Goal: Transaction & Acquisition: Purchase product/service

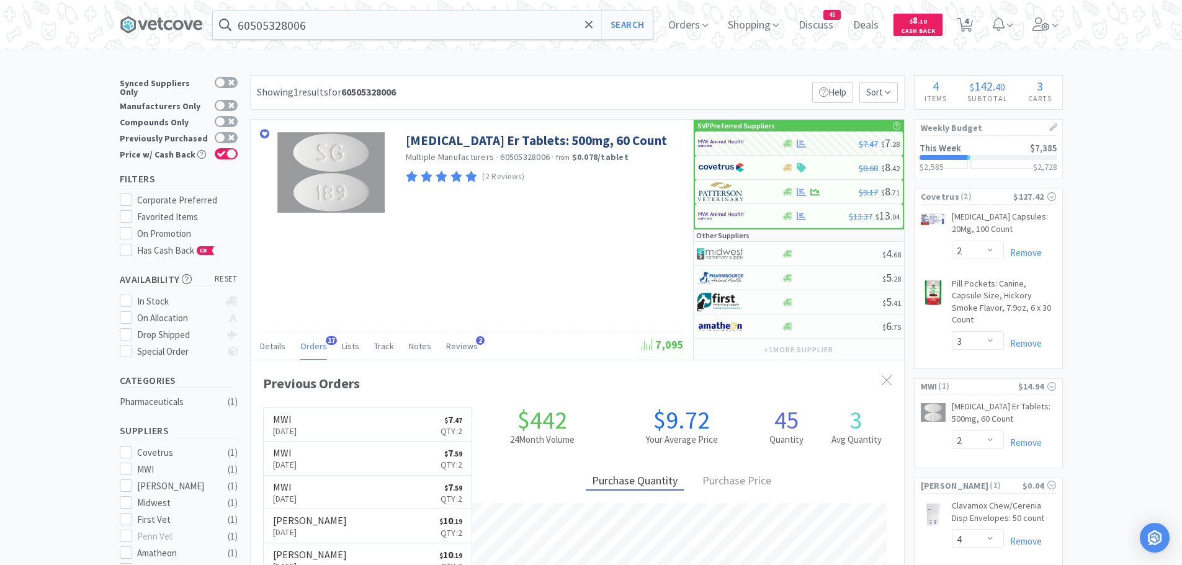
select select "2"
select select "3"
select select "2"
select select "4"
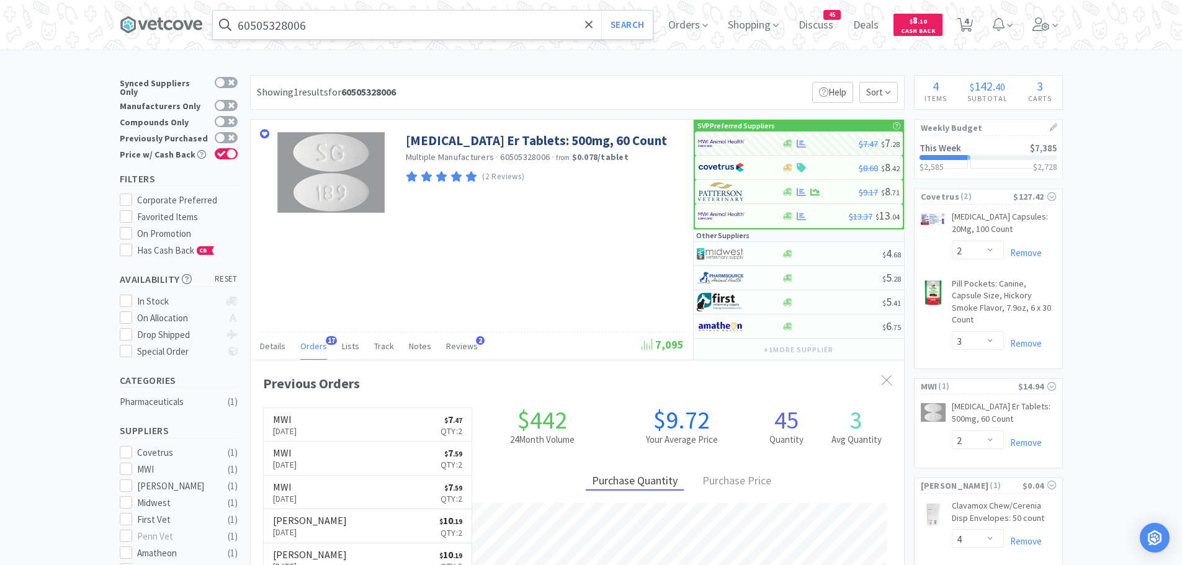
click at [326, 24] on input "60505328006" at bounding box center [433, 25] width 440 height 29
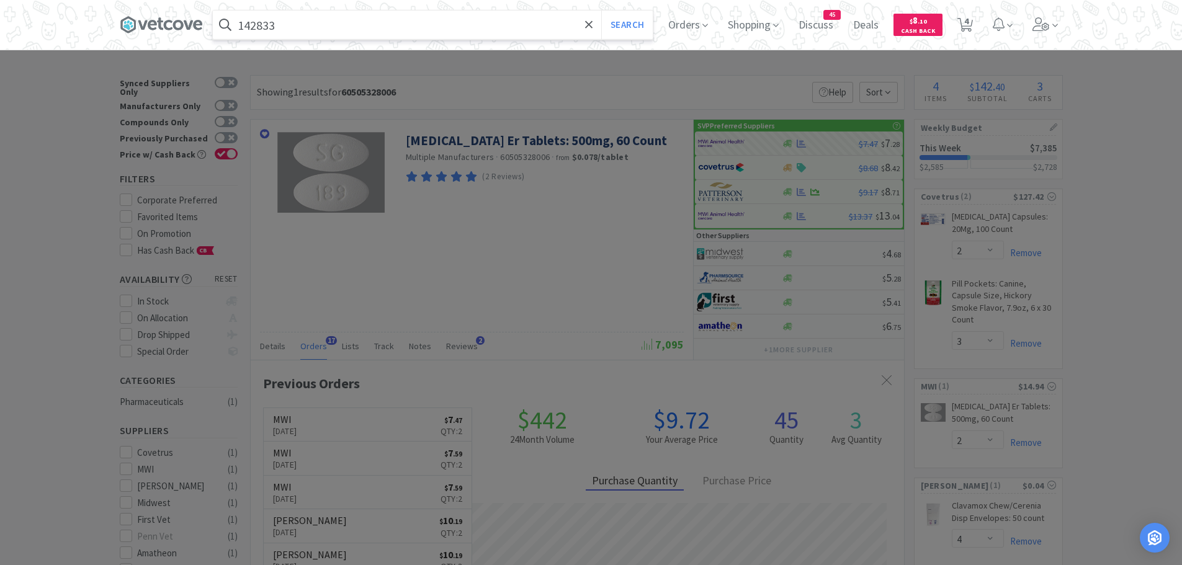
type input "142833"
click at [601, 11] on button "Search" at bounding box center [627, 25] width 52 height 29
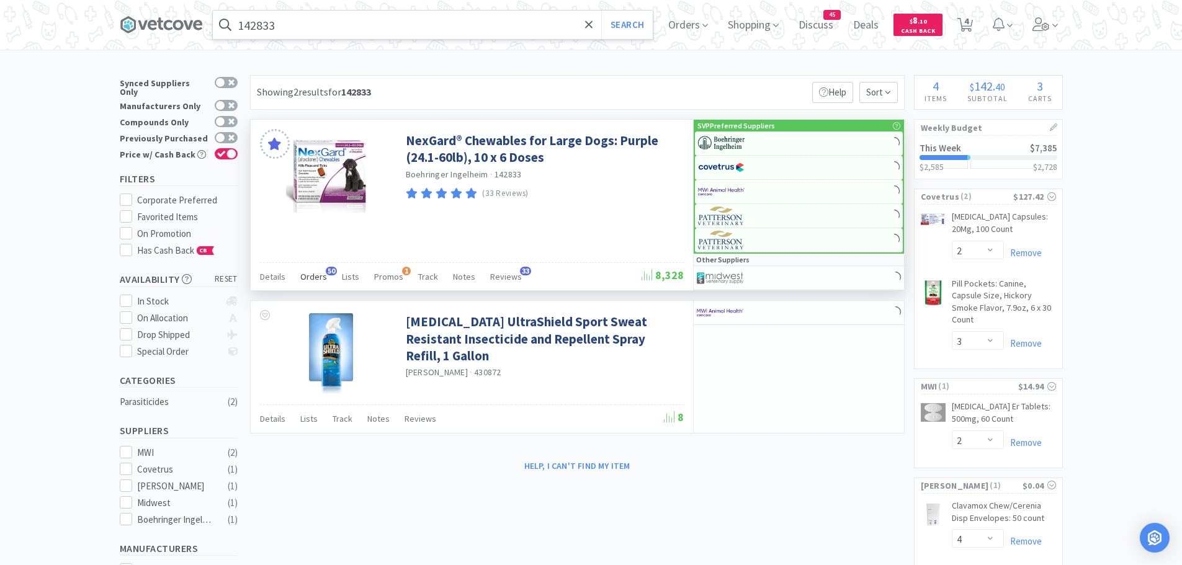
click at [312, 273] on span "Orders" at bounding box center [313, 276] width 27 height 11
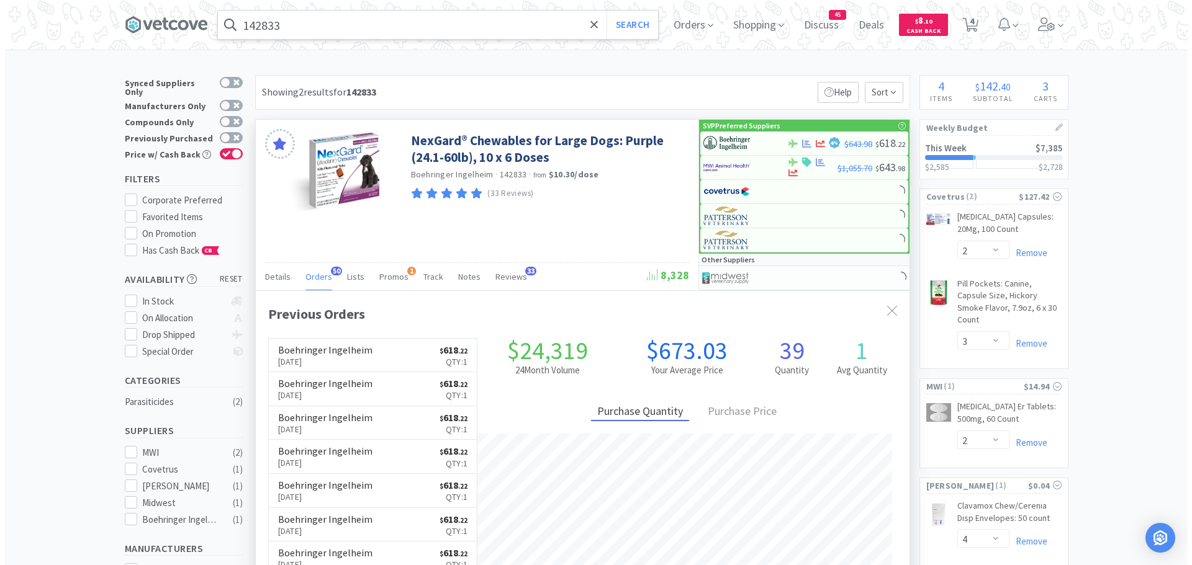
scroll to position [333, 654]
click at [716, 145] on img at bounding box center [721, 143] width 47 height 19
select select "1"
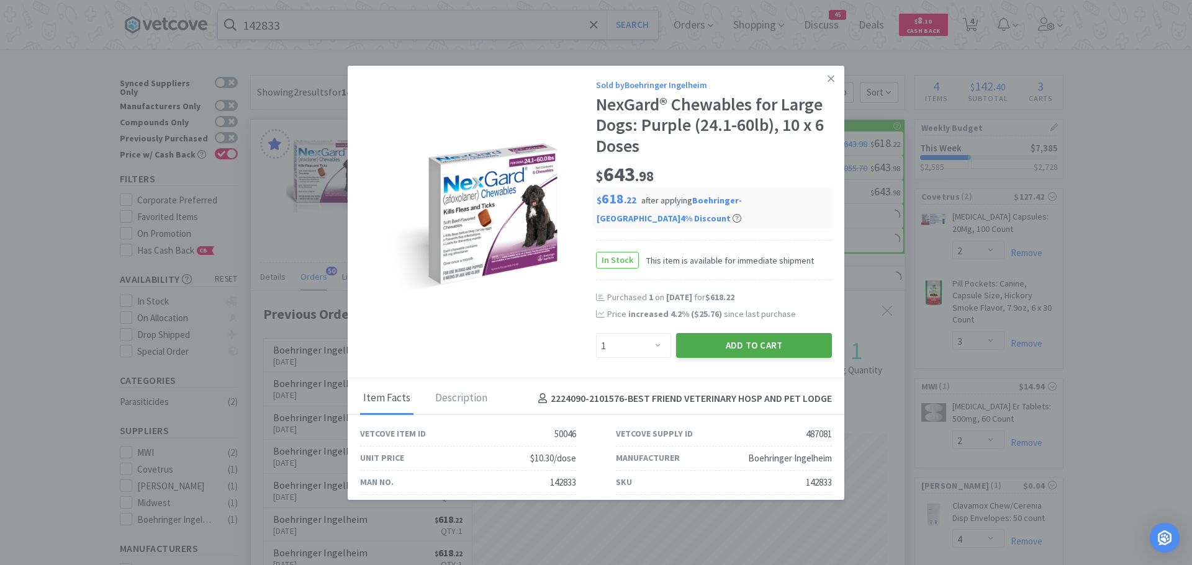
click at [692, 341] on button "Add to Cart" at bounding box center [754, 345] width 156 height 25
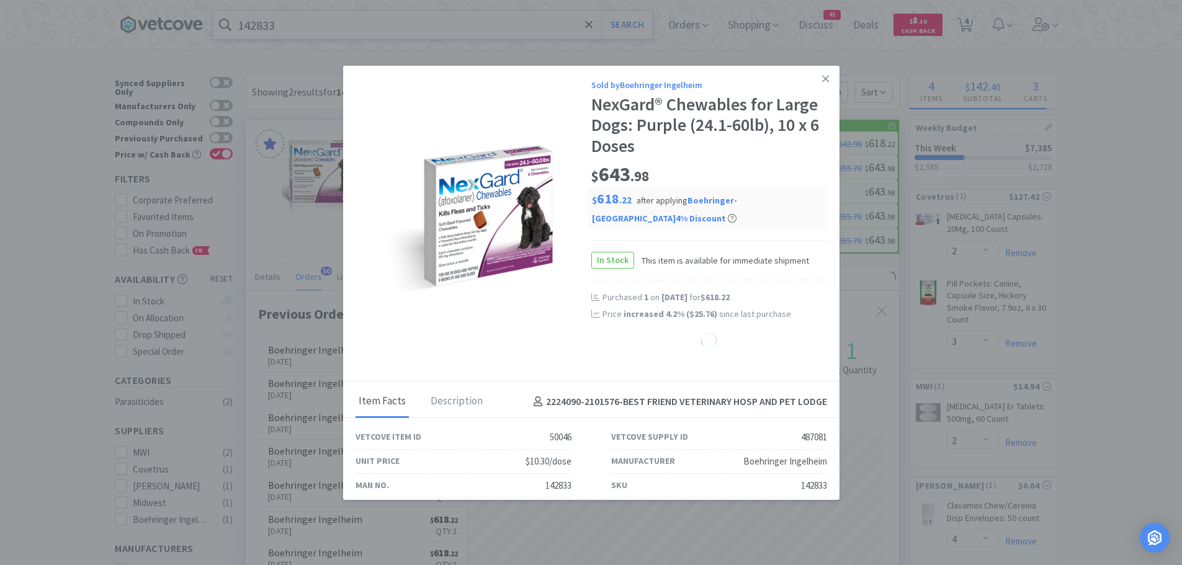
select select "1"
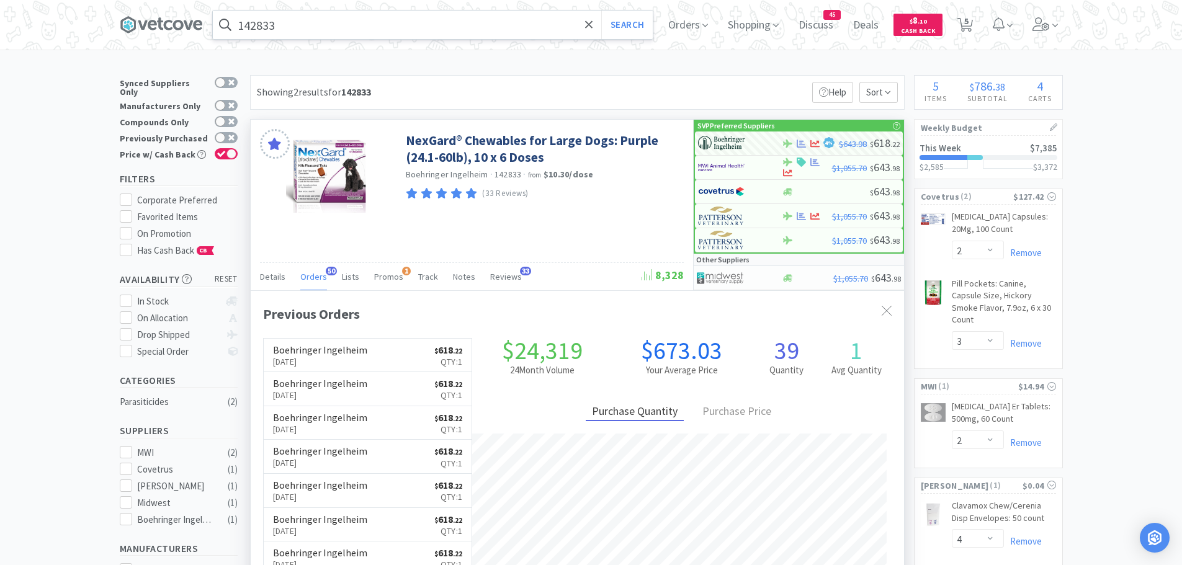
click at [360, 28] on input "142833" at bounding box center [433, 25] width 440 height 29
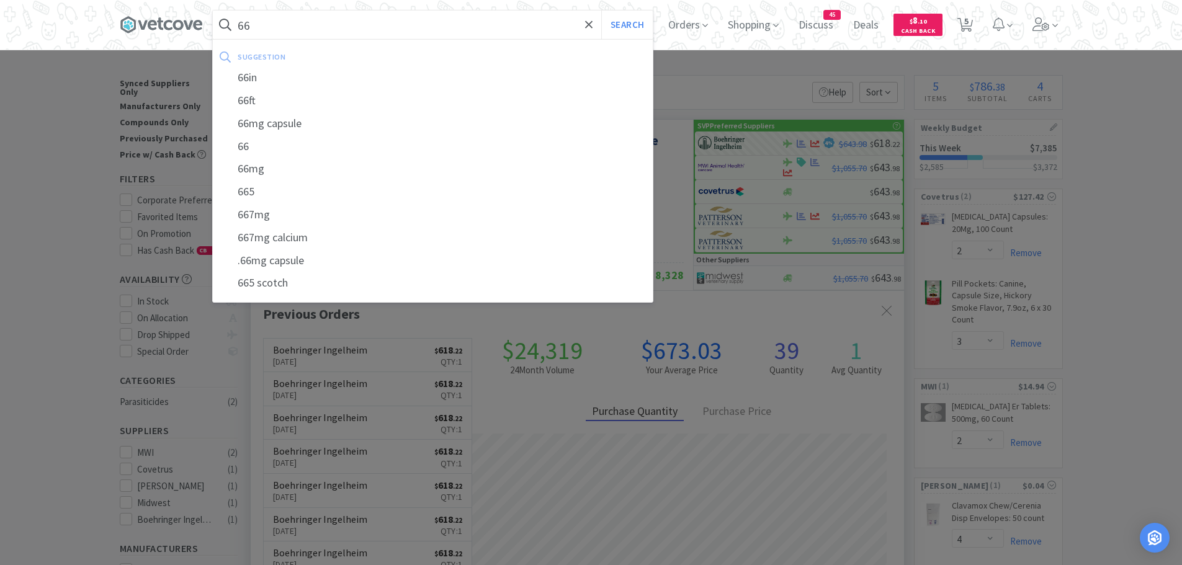
type input "6"
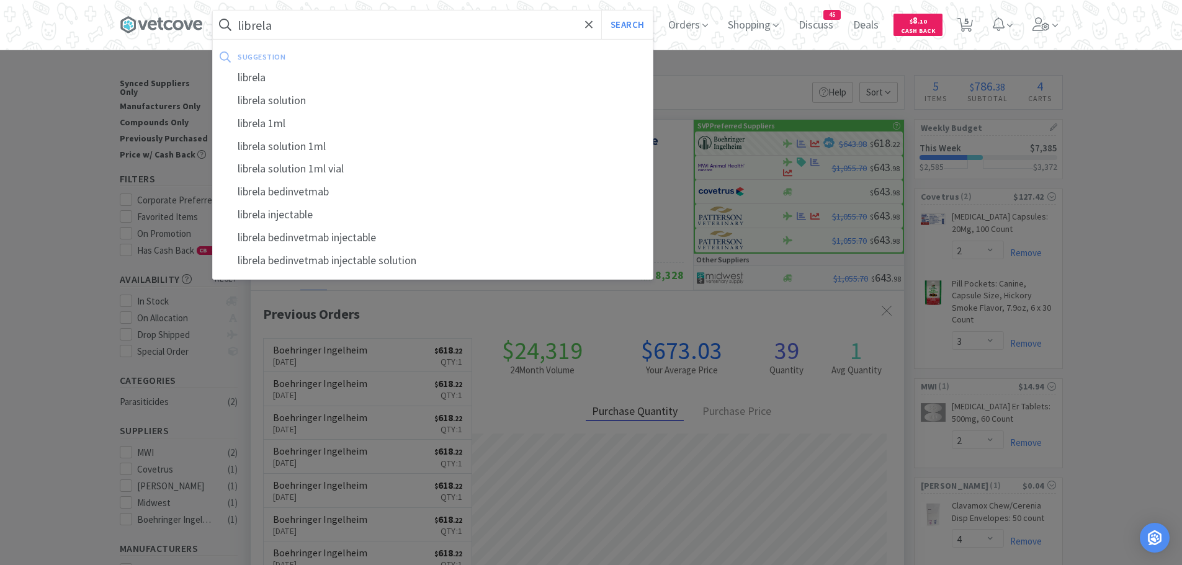
type input "librela"
click at [601, 11] on button "Search" at bounding box center [627, 25] width 52 height 29
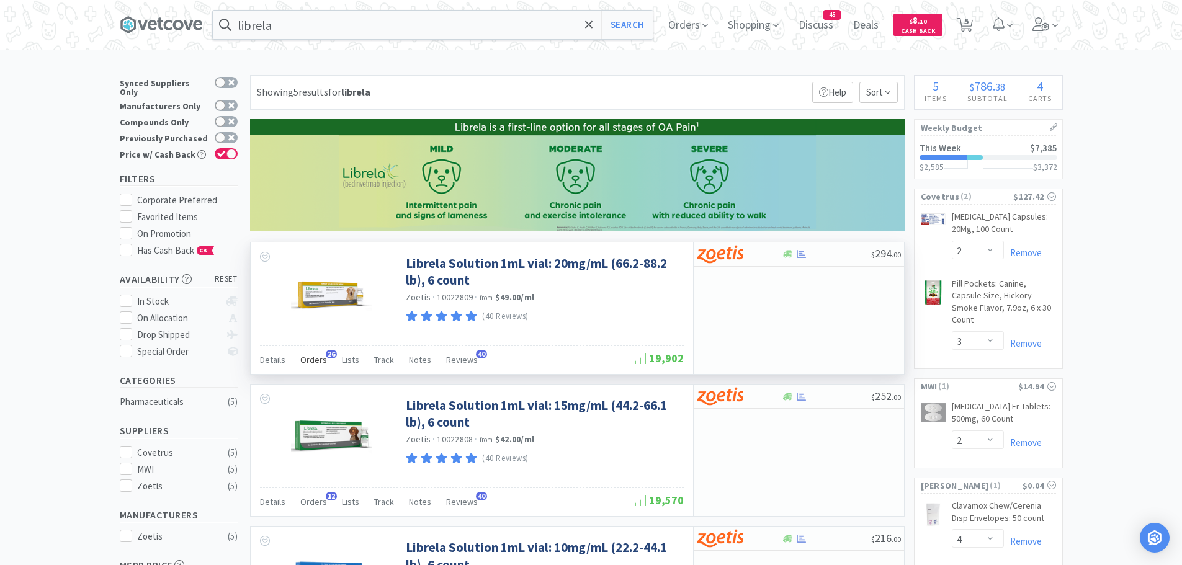
click at [310, 358] on span "Orders" at bounding box center [313, 359] width 27 height 11
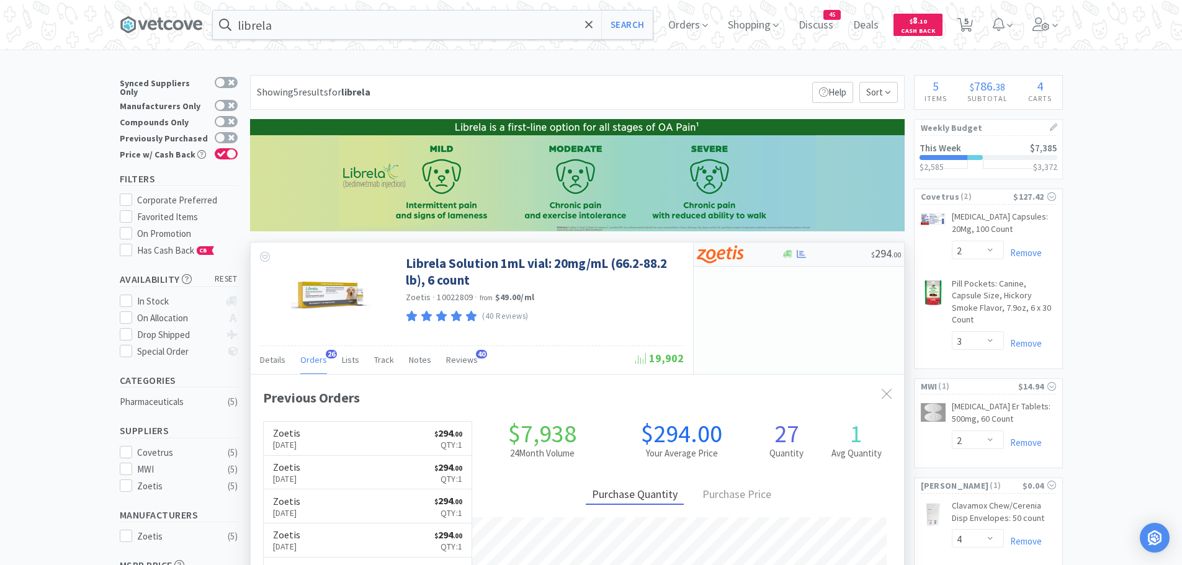
click at [740, 254] on img at bounding box center [720, 254] width 47 height 19
select select "1"
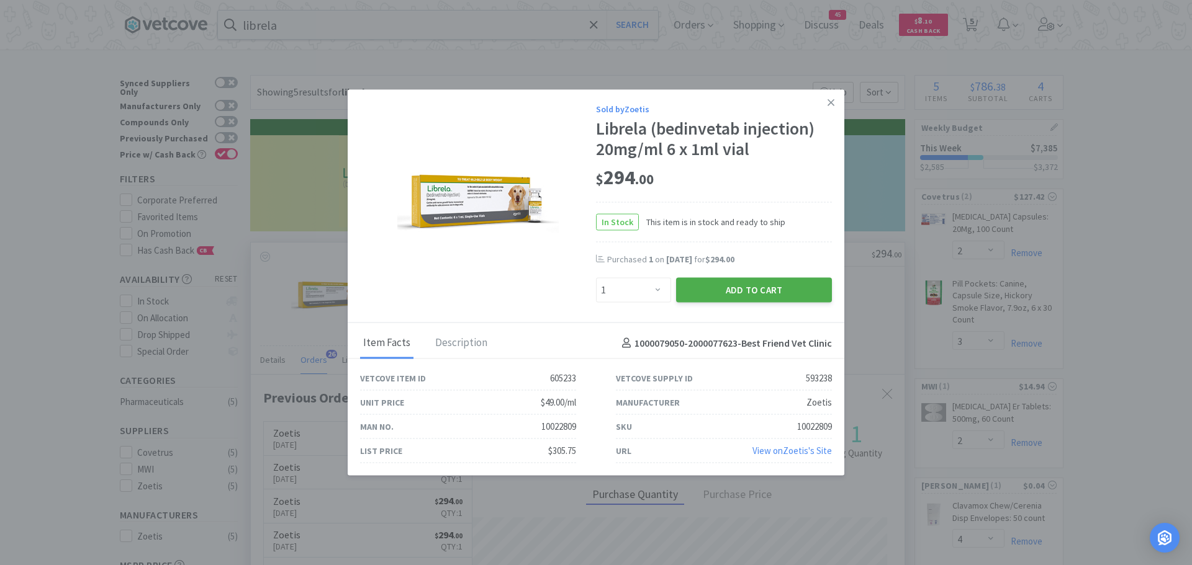
click at [698, 290] on button "Add to Cart" at bounding box center [754, 290] width 156 height 25
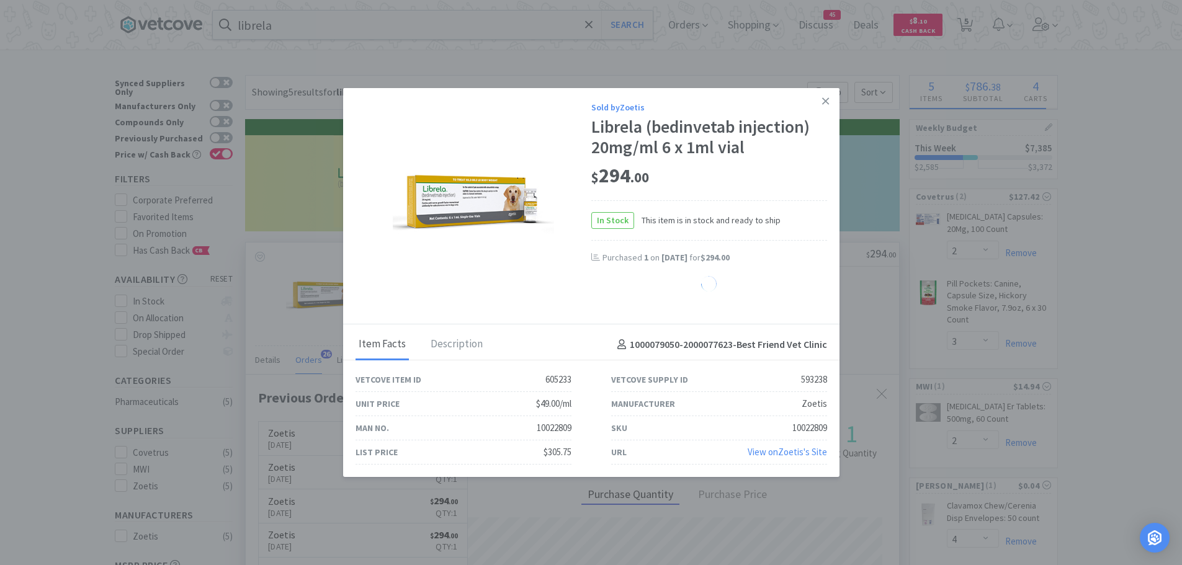
select select "1"
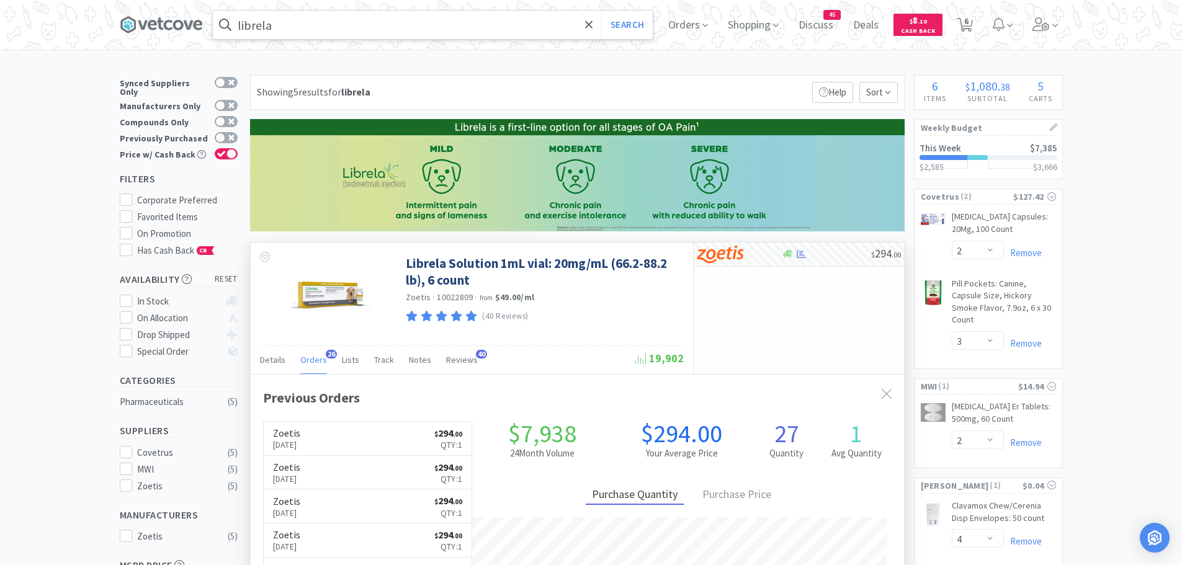
click at [279, 29] on input "librela" at bounding box center [433, 25] width 440 height 29
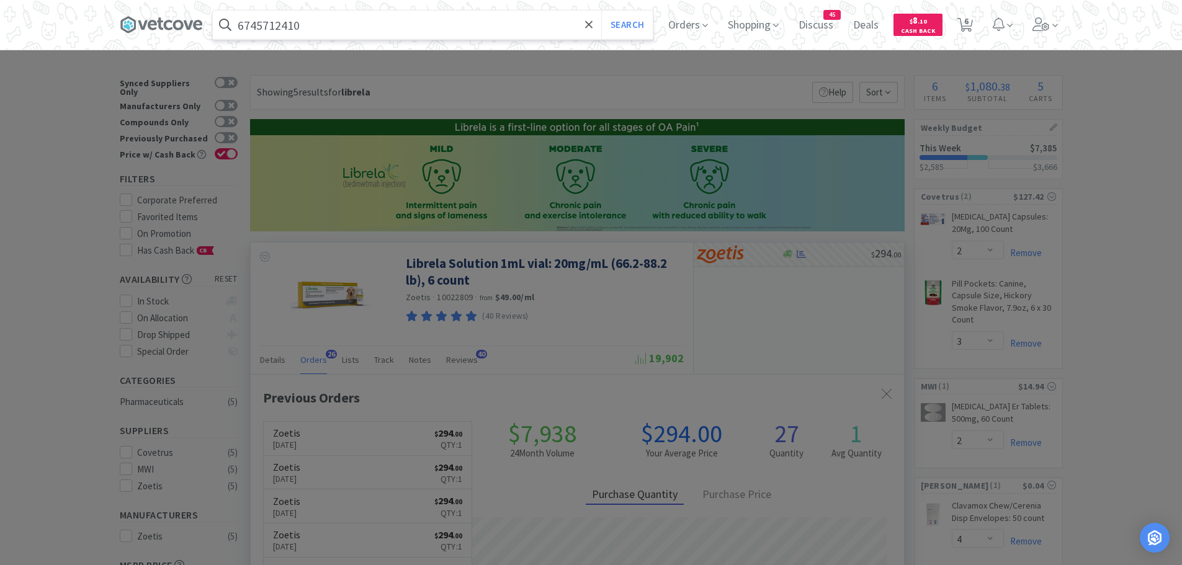
type input "6745712410"
click at [601, 11] on button "Search" at bounding box center [627, 25] width 52 height 29
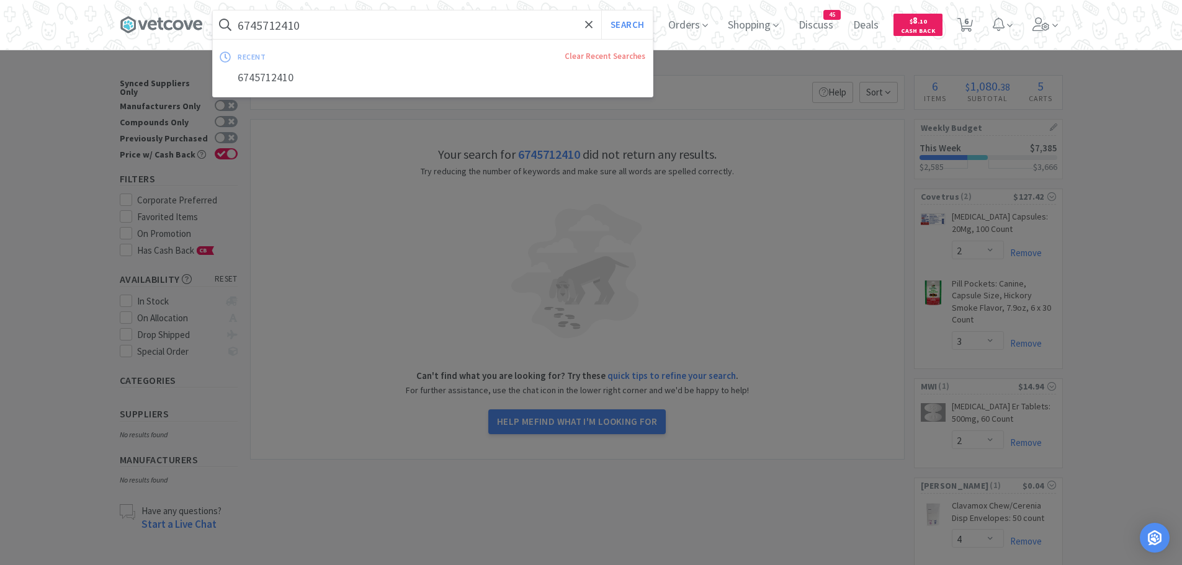
click at [323, 31] on input "6745712410" at bounding box center [433, 25] width 440 height 29
click at [601, 11] on button "Search" at bounding box center [627, 25] width 52 height 29
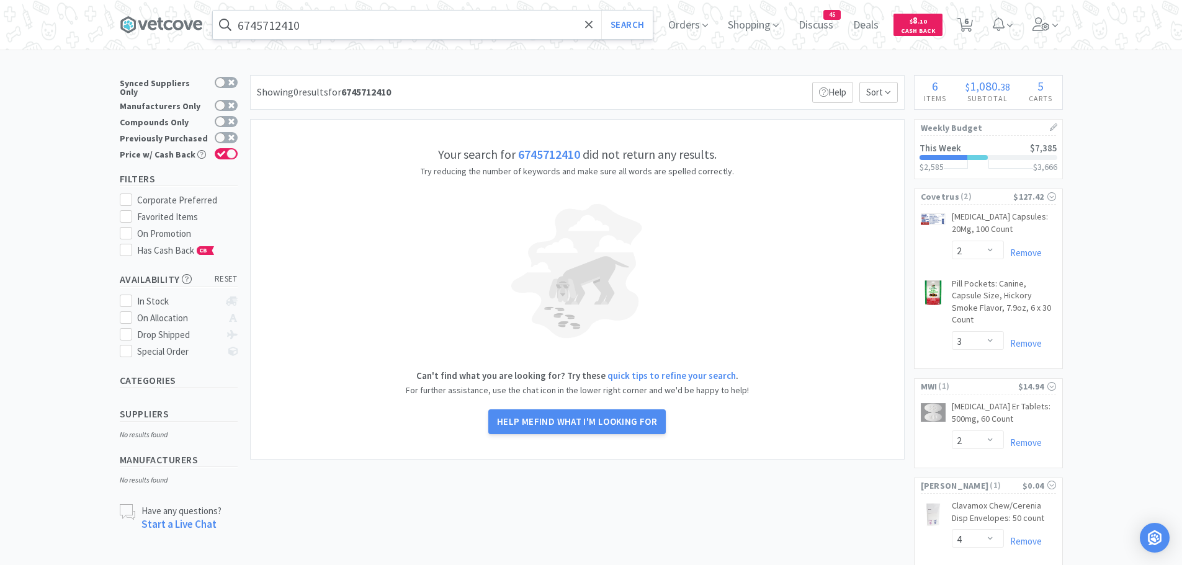
click at [378, 25] on input "6745712410" at bounding box center [433, 25] width 440 height 29
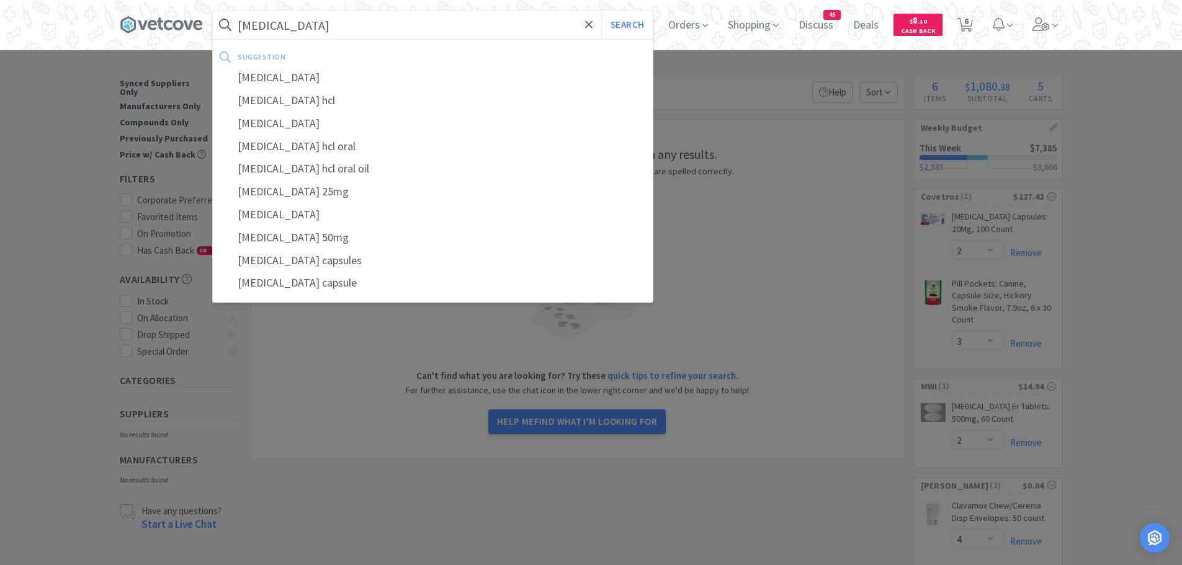
type input "[MEDICAL_DATA]"
click at [601, 11] on button "Search" at bounding box center [627, 25] width 52 height 29
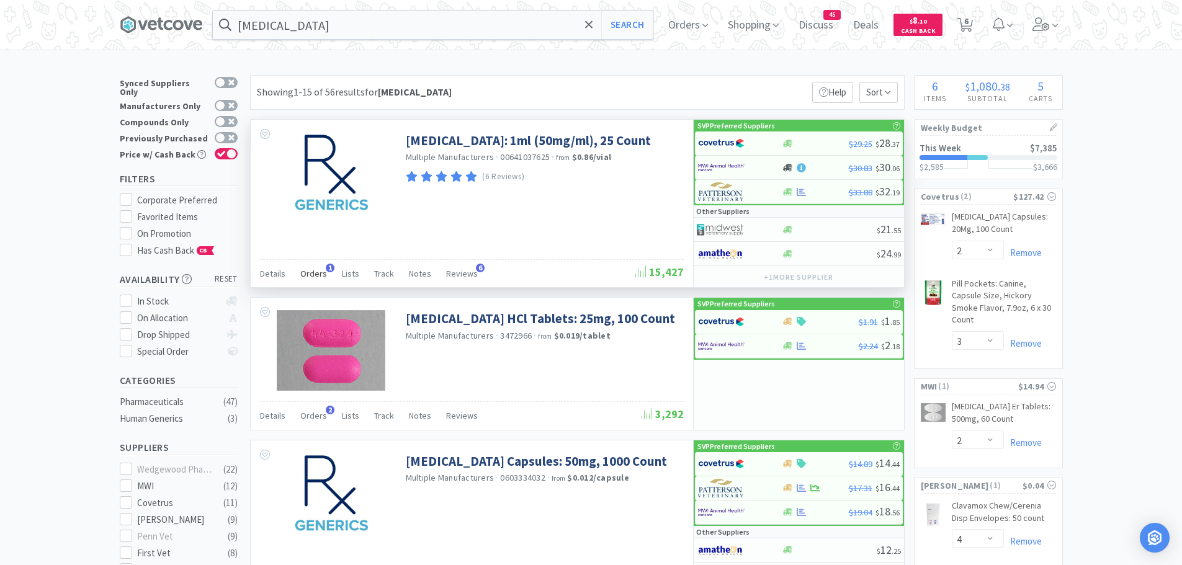
click at [321, 272] on span "Orders" at bounding box center [313, 273] width 27 height 11
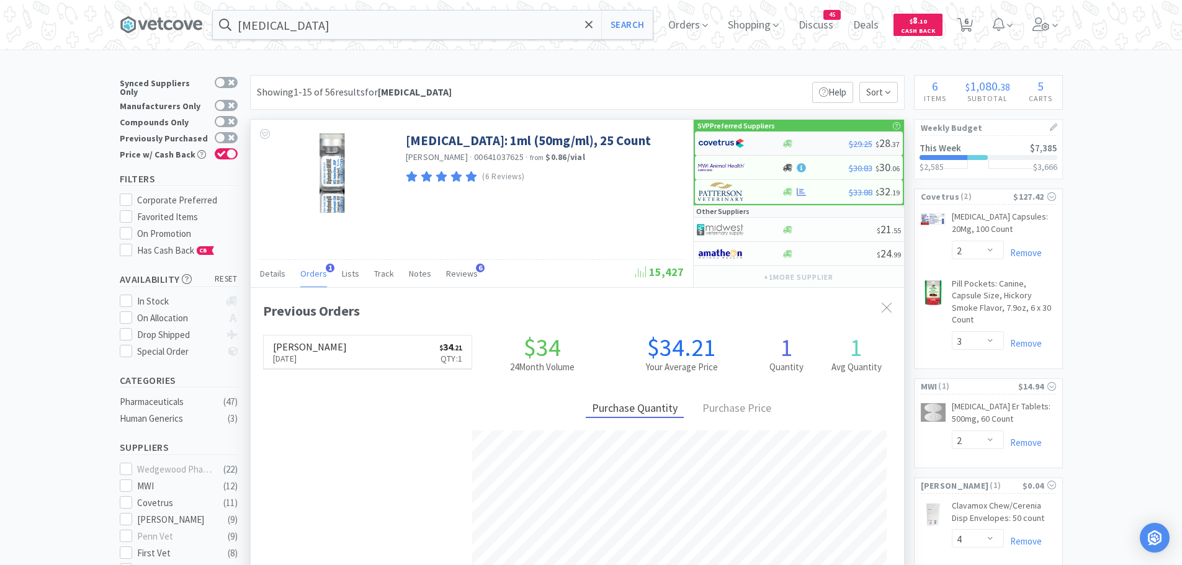
scroll to position [321, 654]
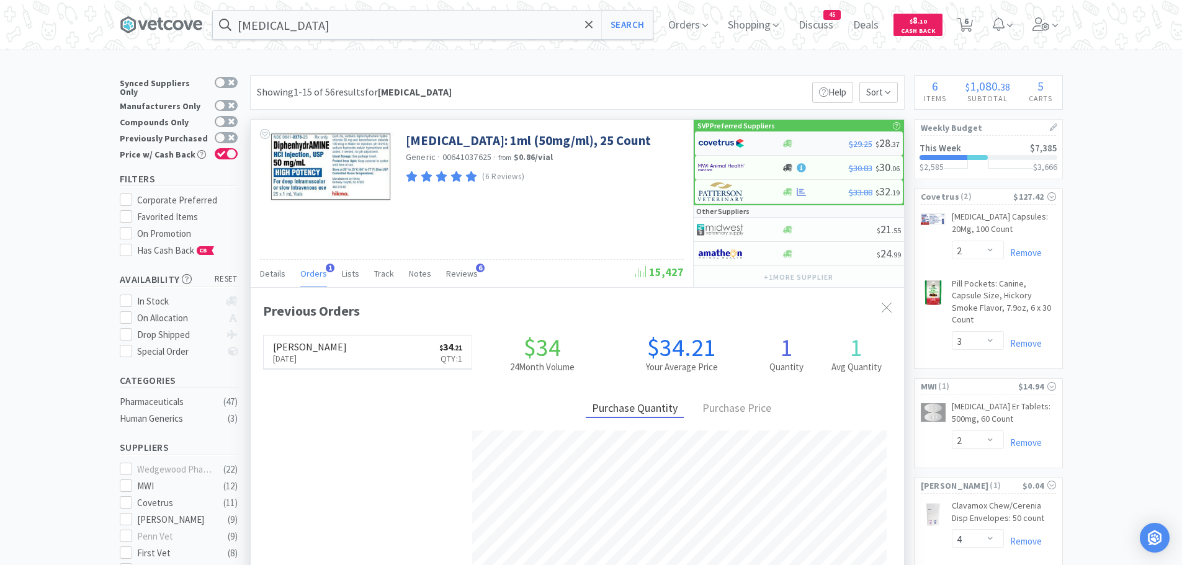
click at [723, 145] on img at bounding box center [721, 143] width 47 height 19
select select "1"
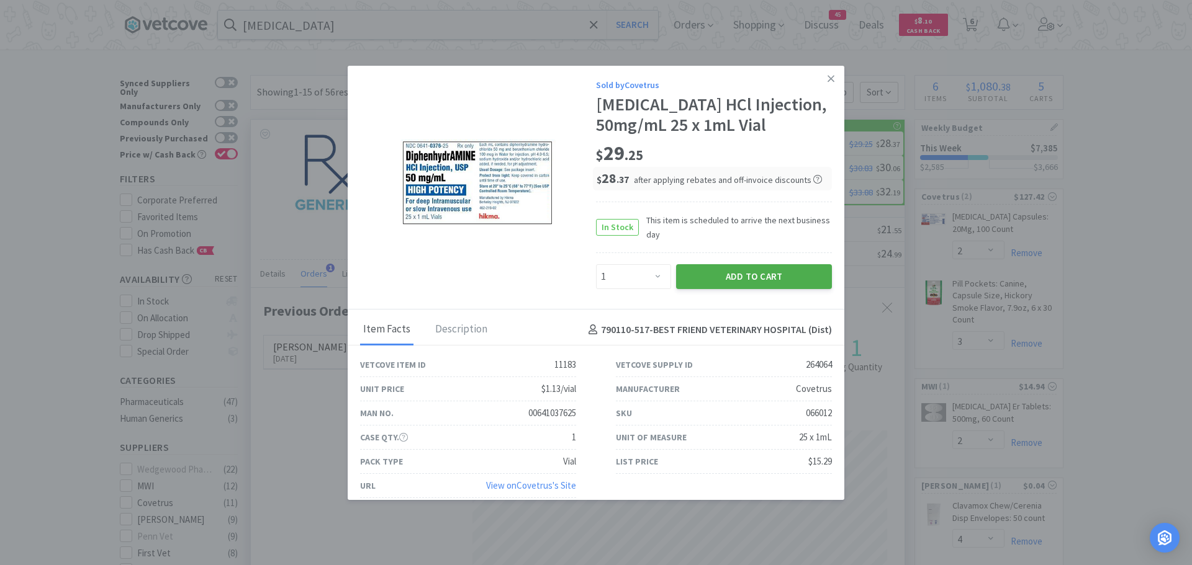
click at [696, 289] on button "Add to Cart" at bounding box center [754, 276] width 156 height 25
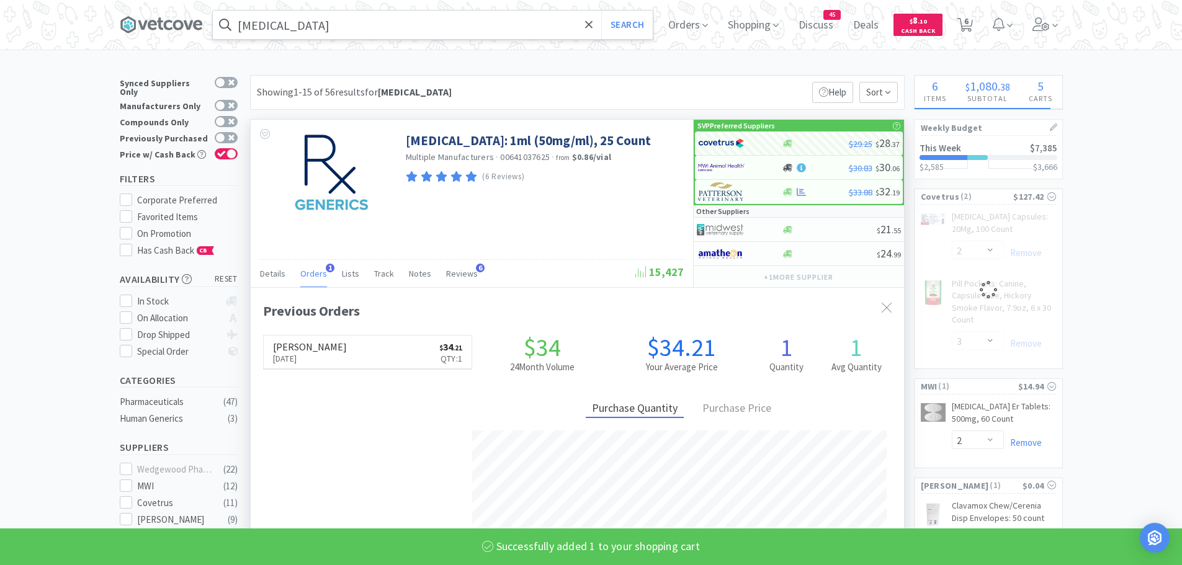
select select "1"
select select "2"
select select "3"
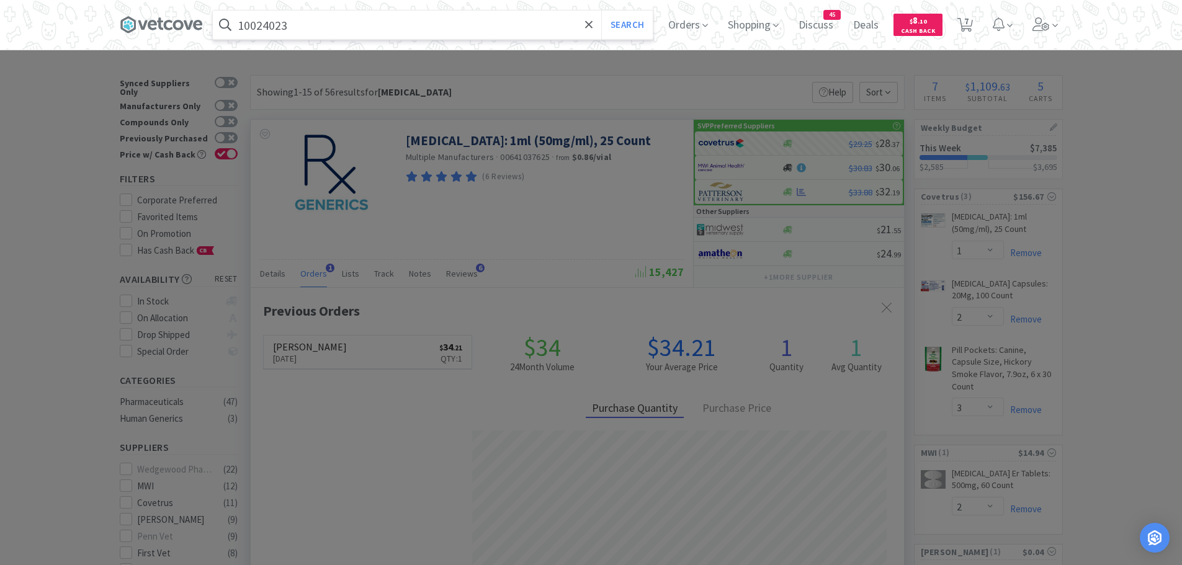
type input "10024023"
click at [601, 11] on button "Search" at bounding box center [627, 25] width 52 height 29
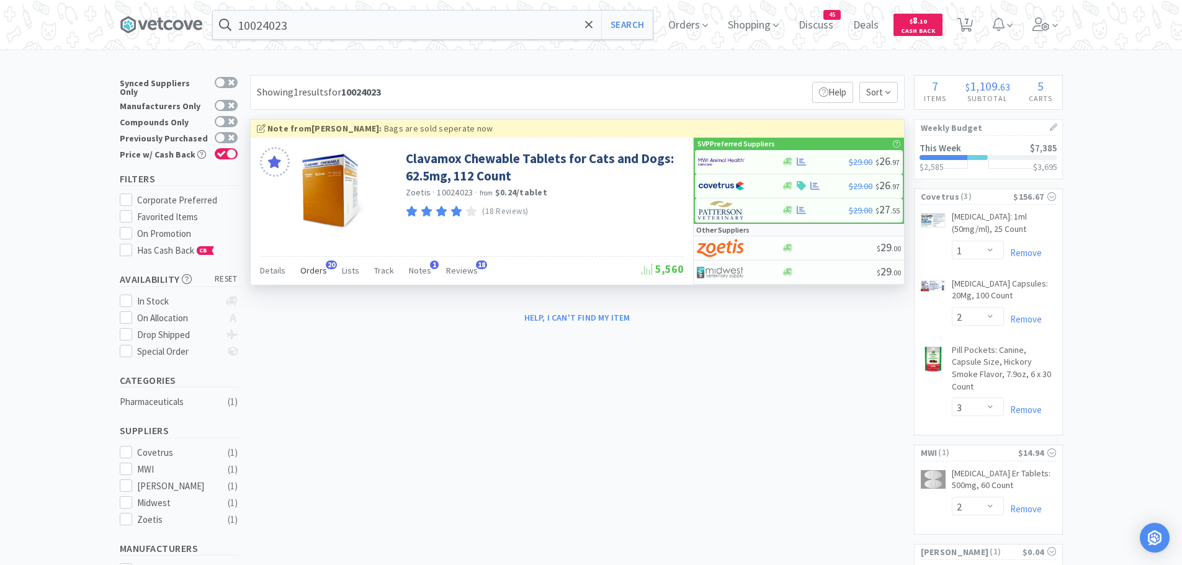
click at [313, 268] on span "Orders" at bounding box center [313, 270] width 27 height 11
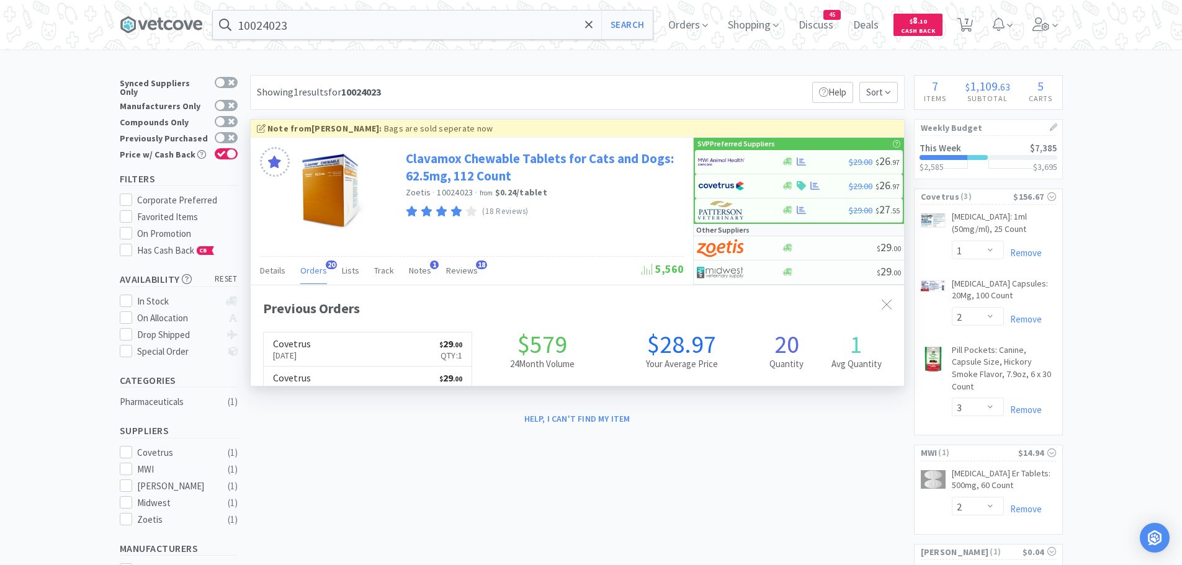
scroll to position [333, 654]
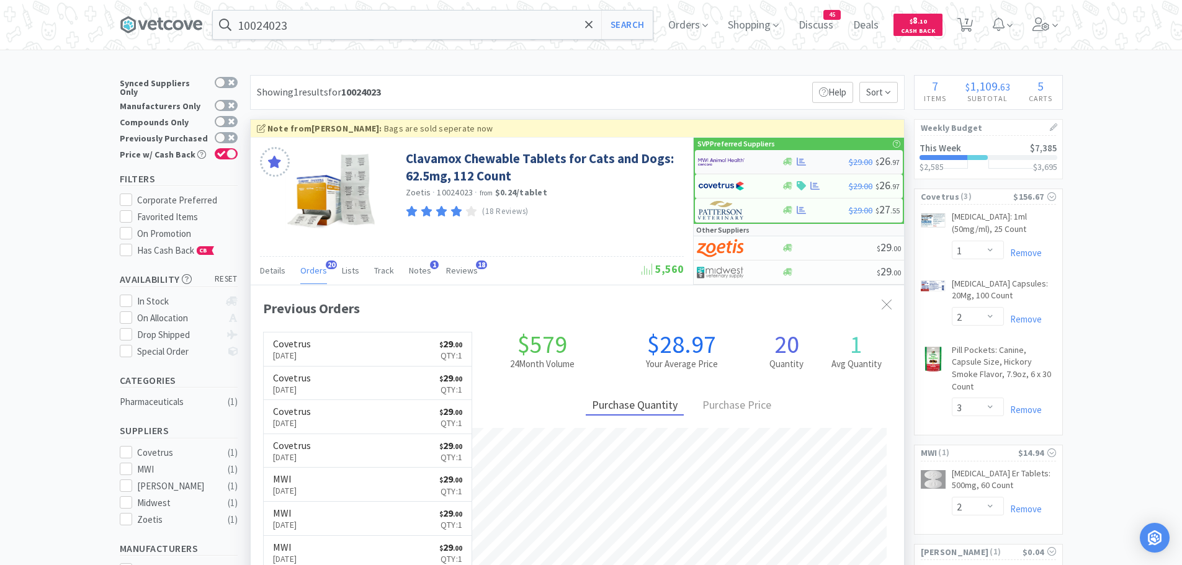
click at [730, 164] on img at bounding box center [721, 162] width 47 height 19
select select "1"
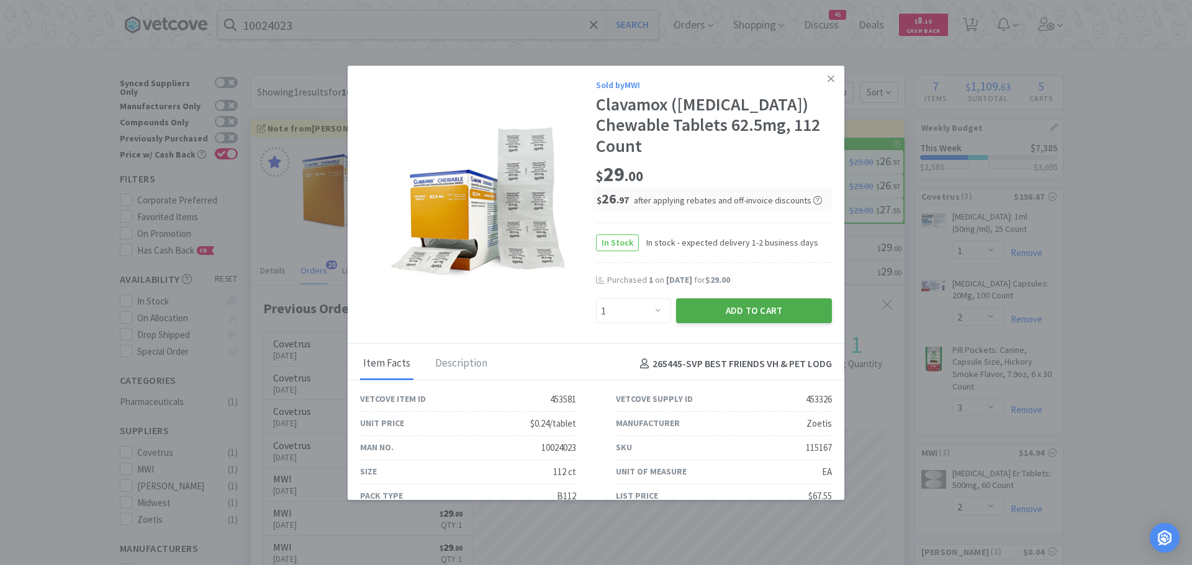
click at [689, 323] on button "Add to Cart" at bounding box center [754, 311] width 156 height 25
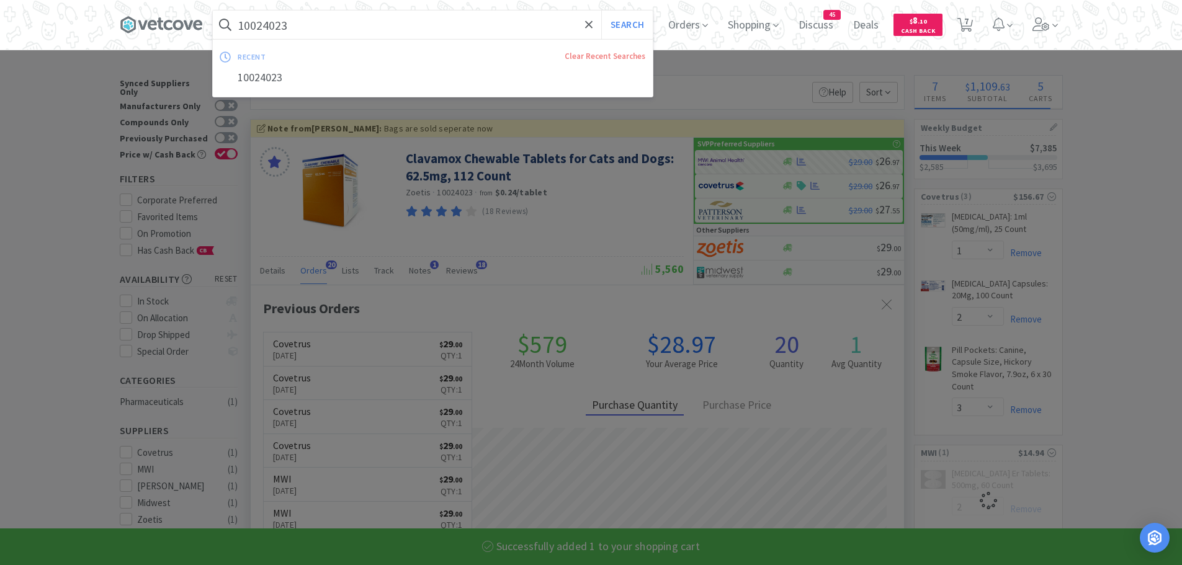
click at [356, 22] on input "10024023" at bounding box center [433, 25] width 440 height 29
select select "1"
select select "2"
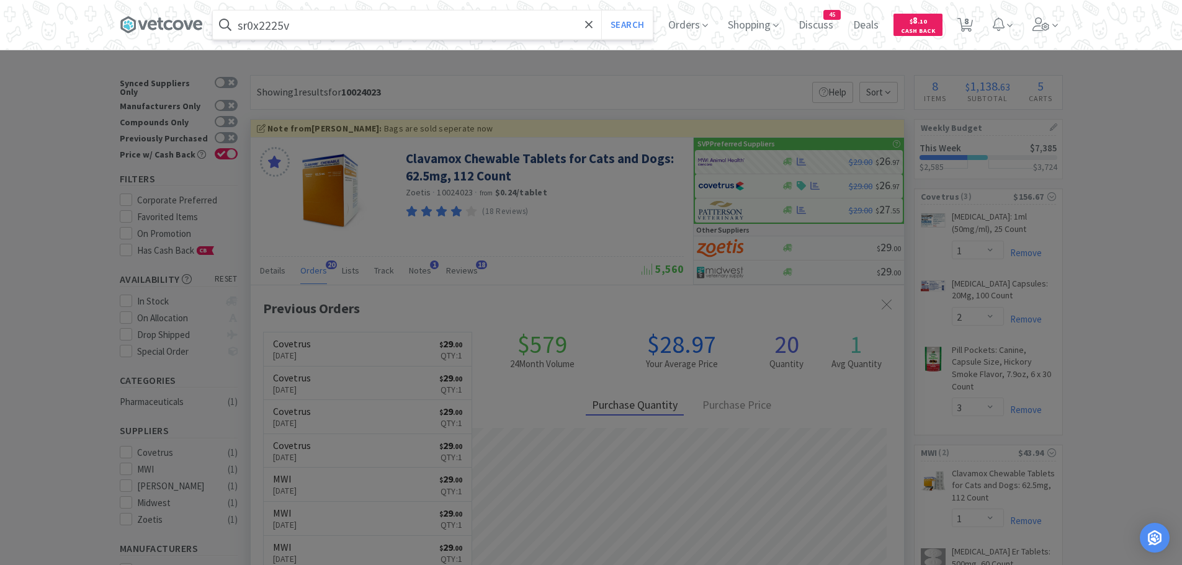
type input "sr0x2225v"
click at [601, 11] on button "Search" at bounding box center [627, 25] width 52 height 29
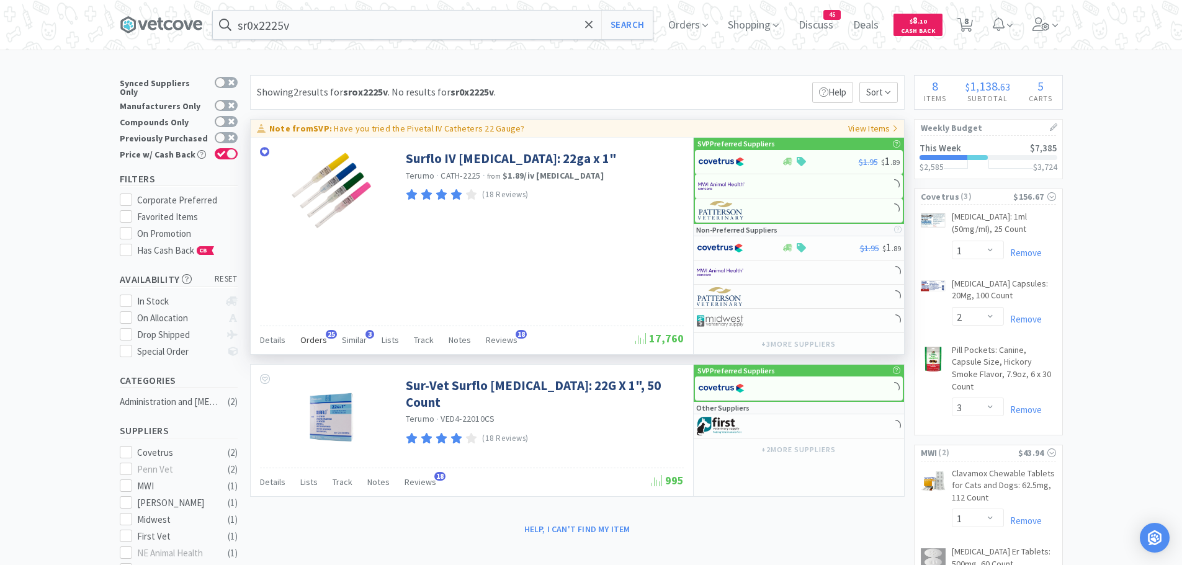
click at [312, 338] on span "Orders" at bounding box center [313, 340] width 27 height 11
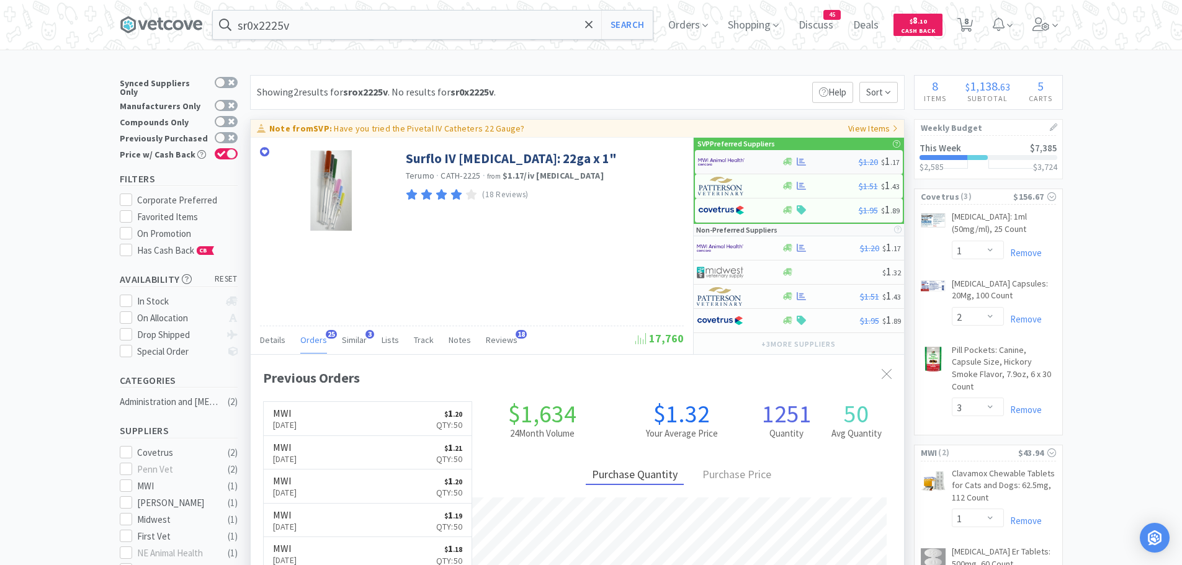
scroll to position [333, 654]
click at [724, 163] on img at bounding box center [721, 162] width 47 height 19
select select "50"
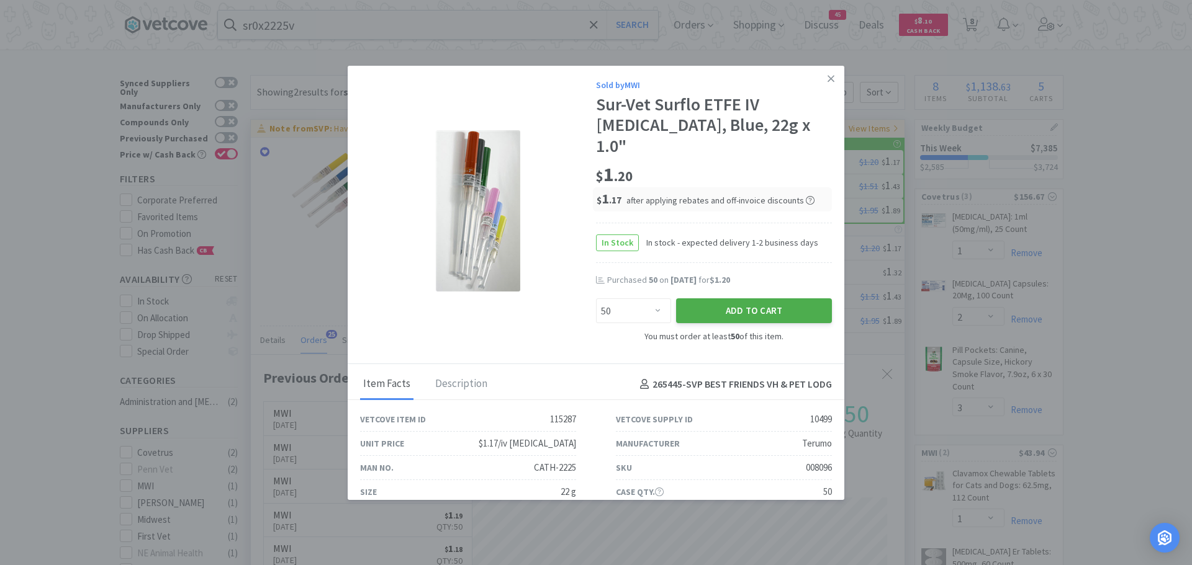
click at [685, 299] on button "Add to Cart" at bounding box center [754, 311] width 156 height 25
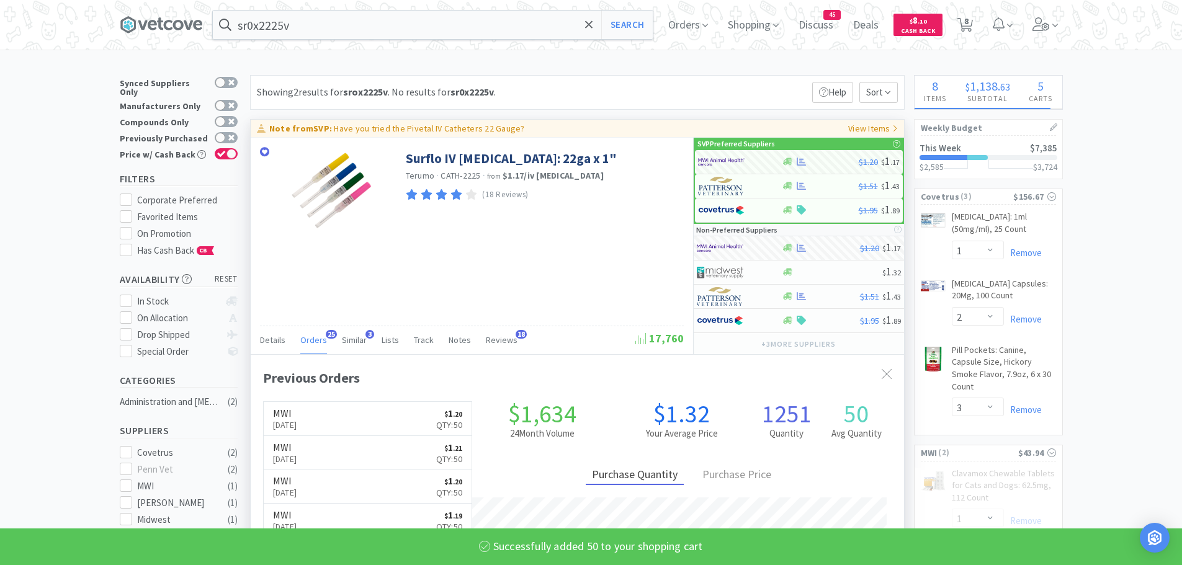
select select "50"
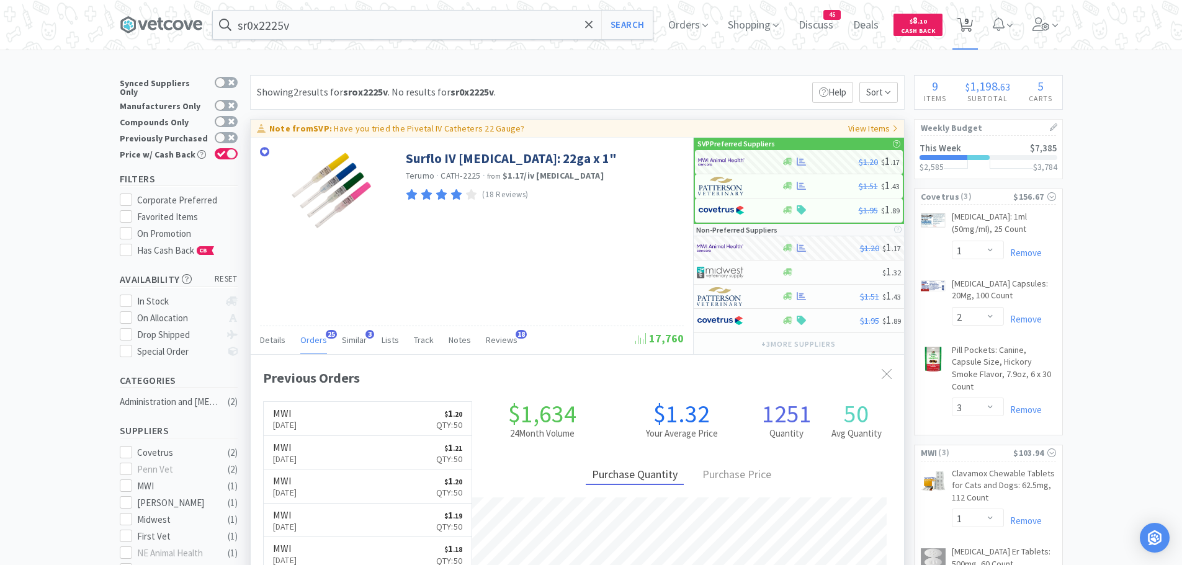
click at [966, 22] on icon at bounding box center [966, 25] width 16 height 14
select select "1"
select select "2"
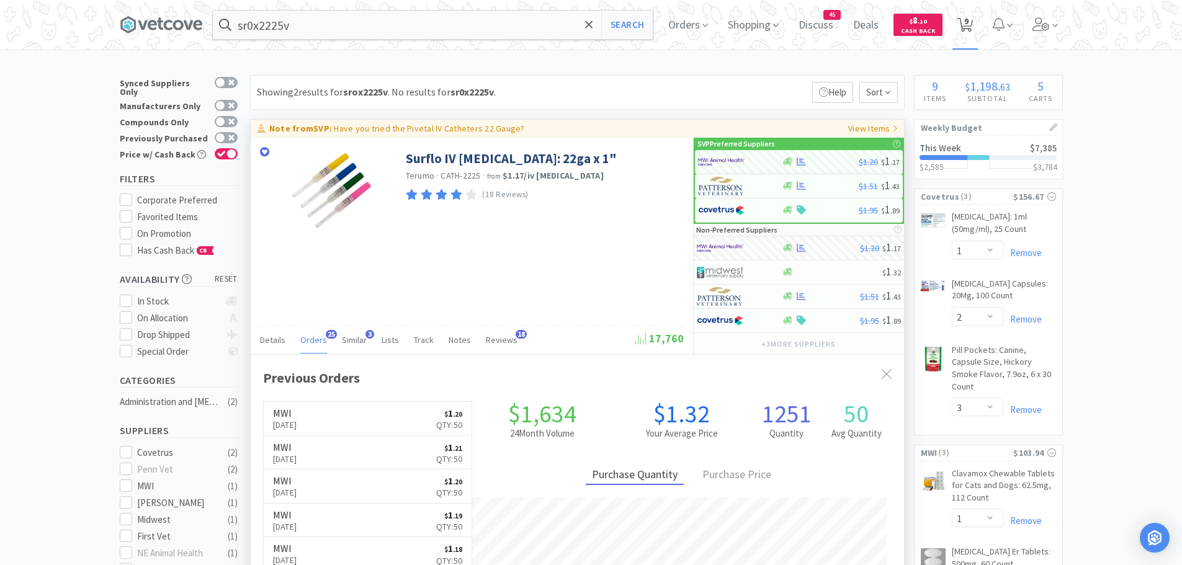
select select "3"
select select "1"
select select "2"
select select "50"
select select "4"
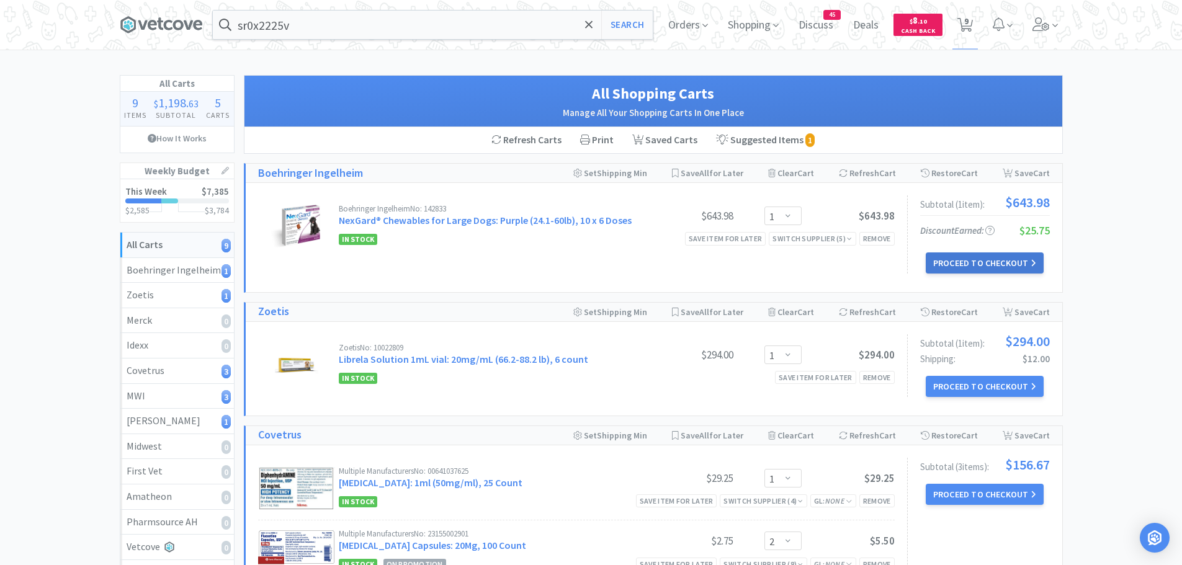
click at [942, 259] on button "Proceed to Checkout" at bounding box center [985, 263] width 118 height 21
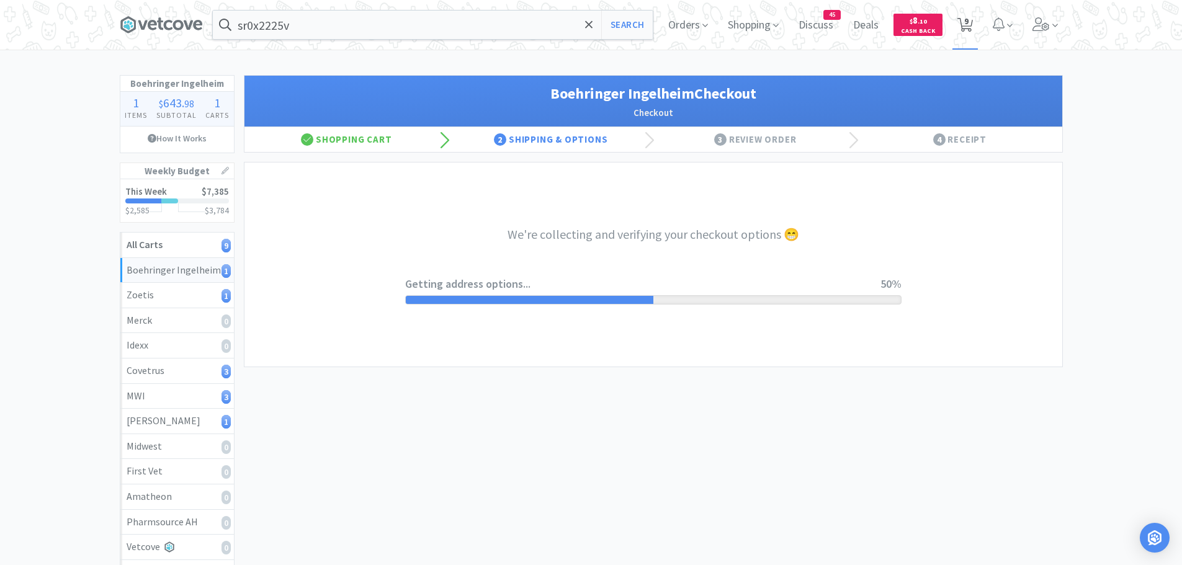
select select "invoice"
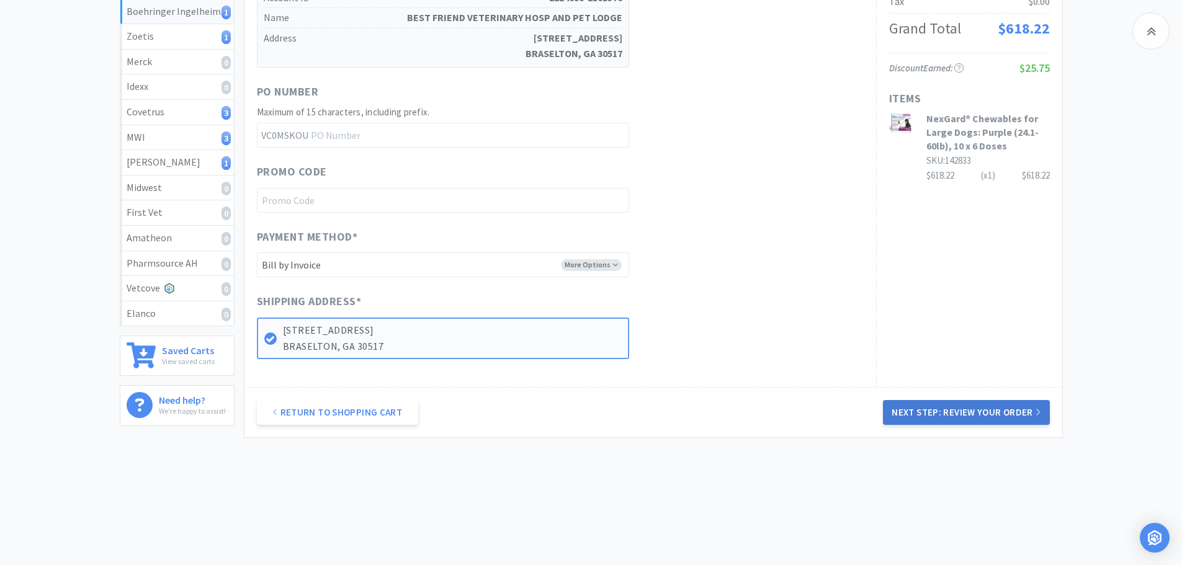
click at [947, 410] on button "Next Step: Review Your Order" at bounding box center [966, 412] width 166 height 25
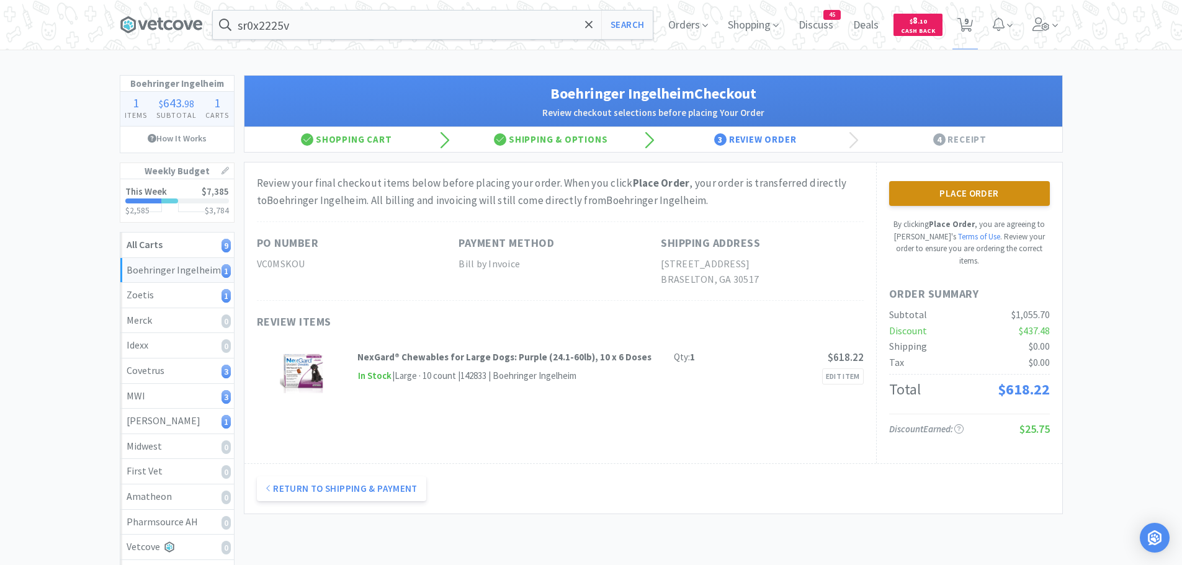
click at [926, 191] on button "Place Order" at bounding box center [969, 193] width 161 height 25
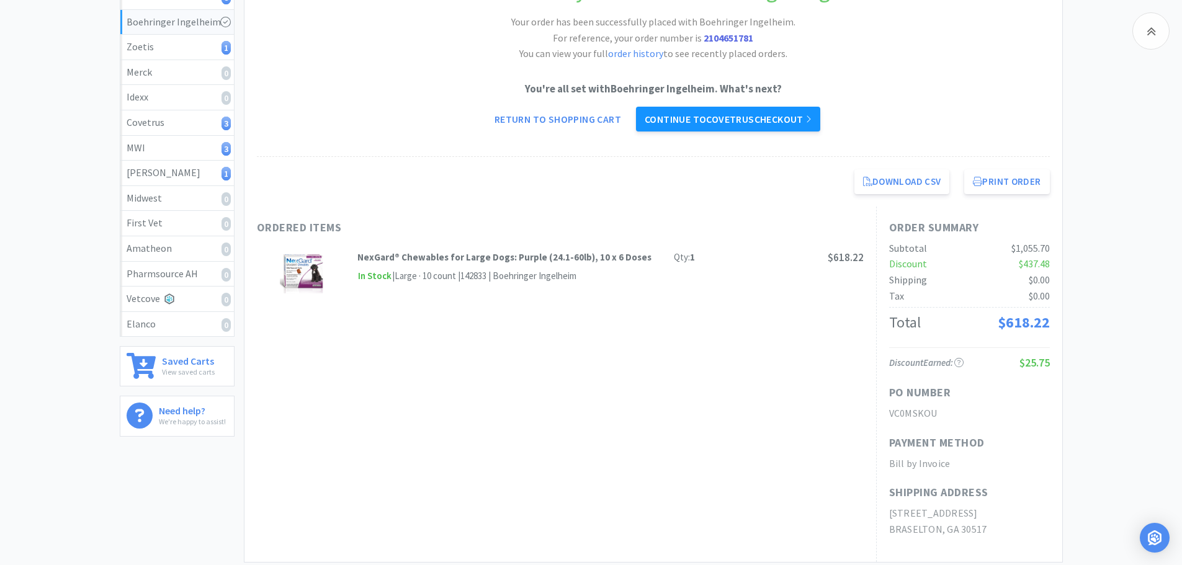
click at [771, 120] on link "Continue to Covetrus checkout" at bounding box center [728, 119] width 184 height 25
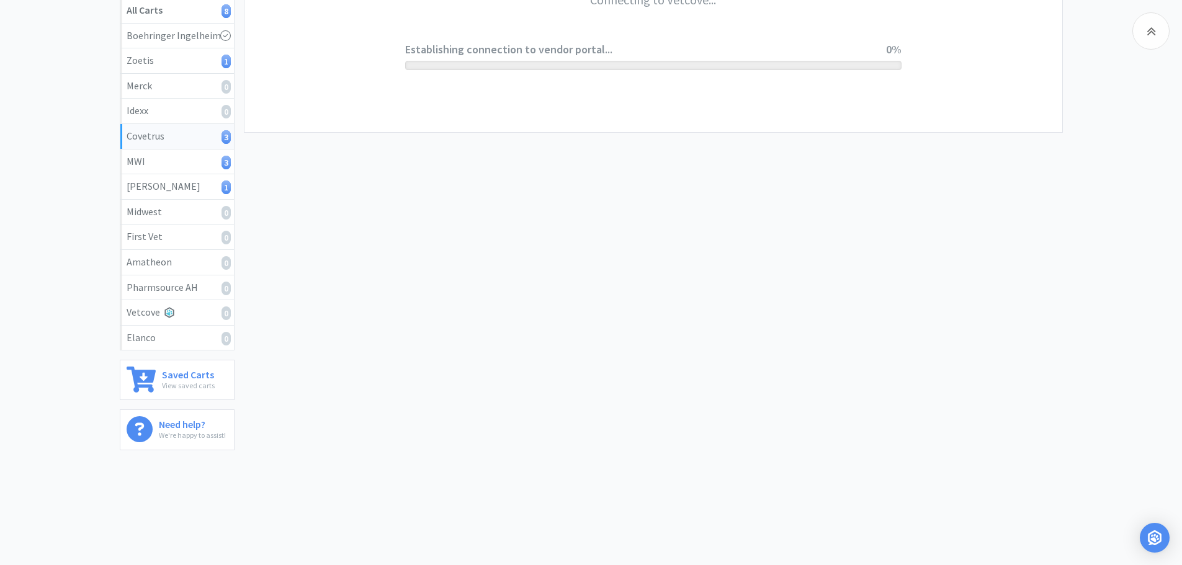
scroll to position [235, 0]
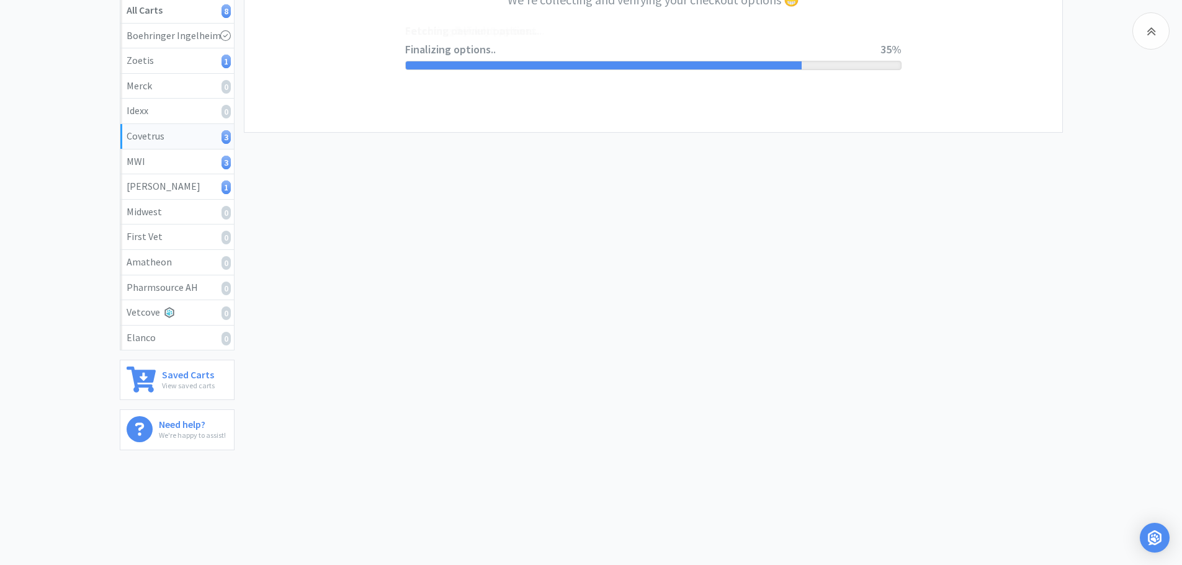
select select "ACCOUNT"
select select "cvt-standard-net"
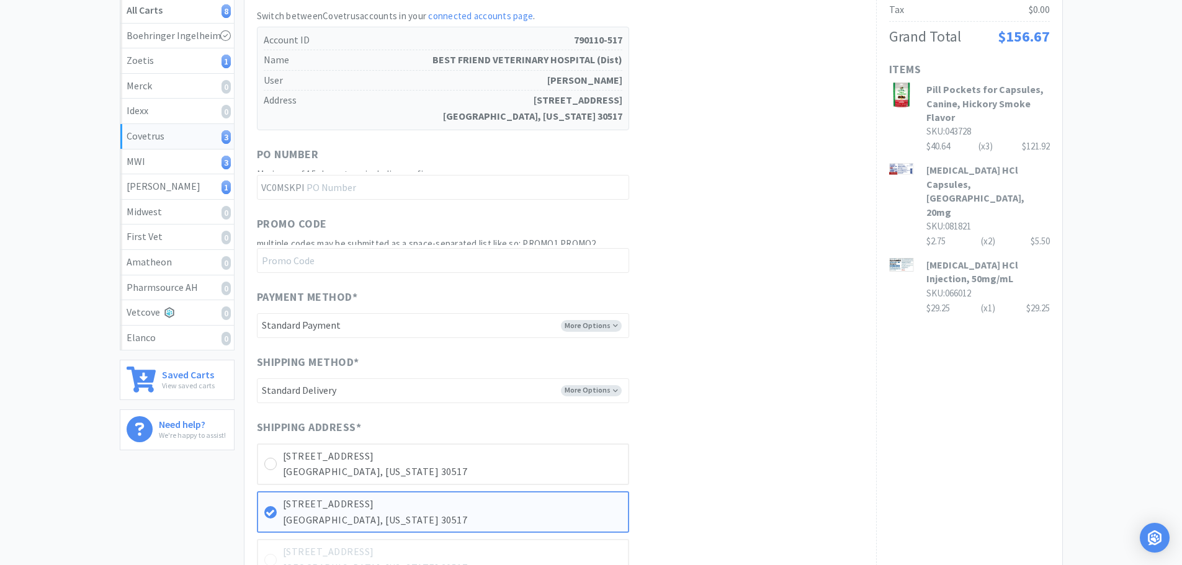
scroll to position [0, 0]
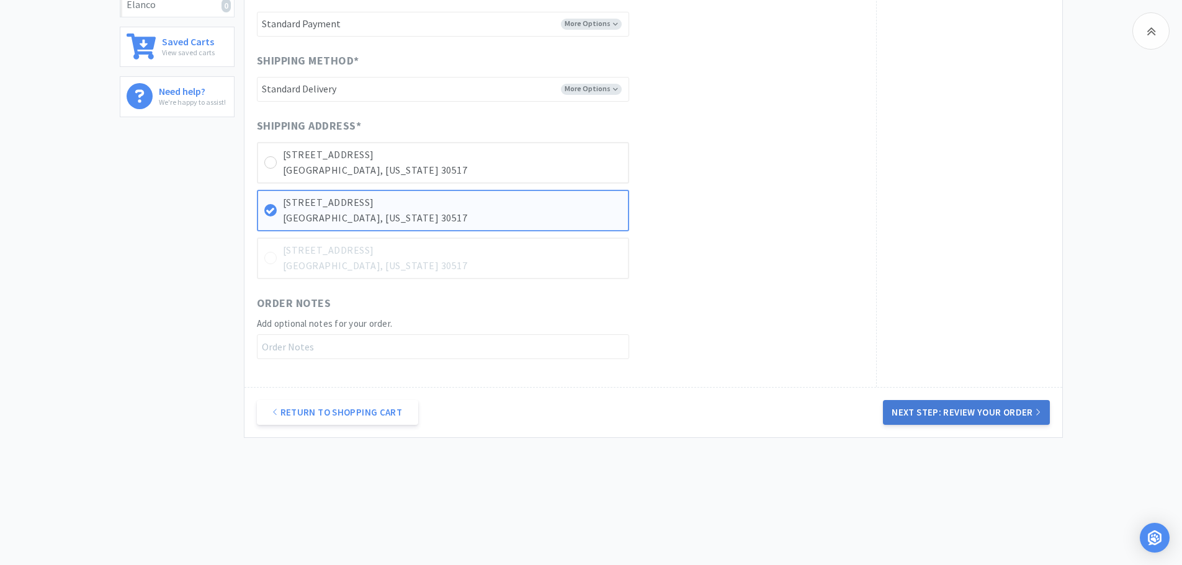
click at [961, 410] on button "Next Step: Review Your Order" at bounding box center [966, 412] width 166 height 25
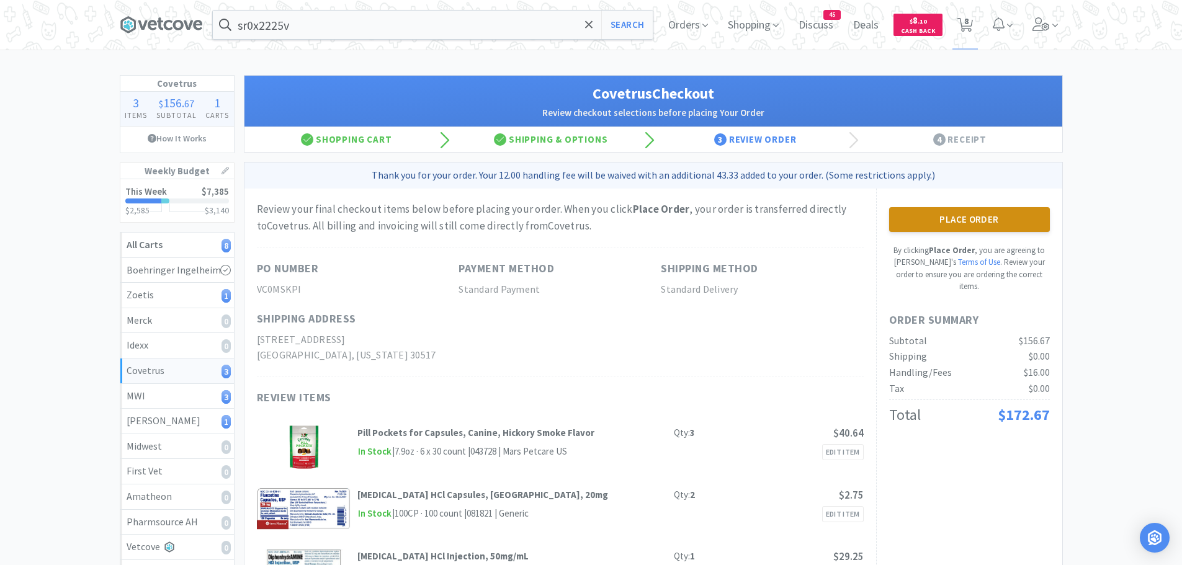
click at [976, 218] on button "Place Order" at bounding box center [969, 219] width 161 height 25
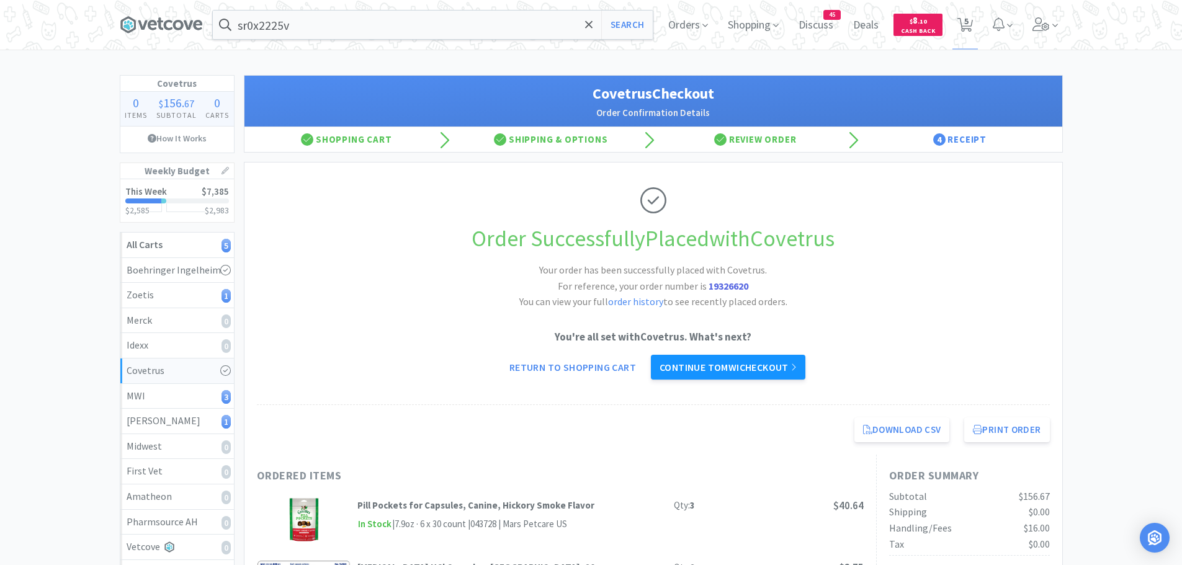
click at [746, 366] on link "Continue to MWI checkout" at bounding box center [728, 367] width 155 height 25
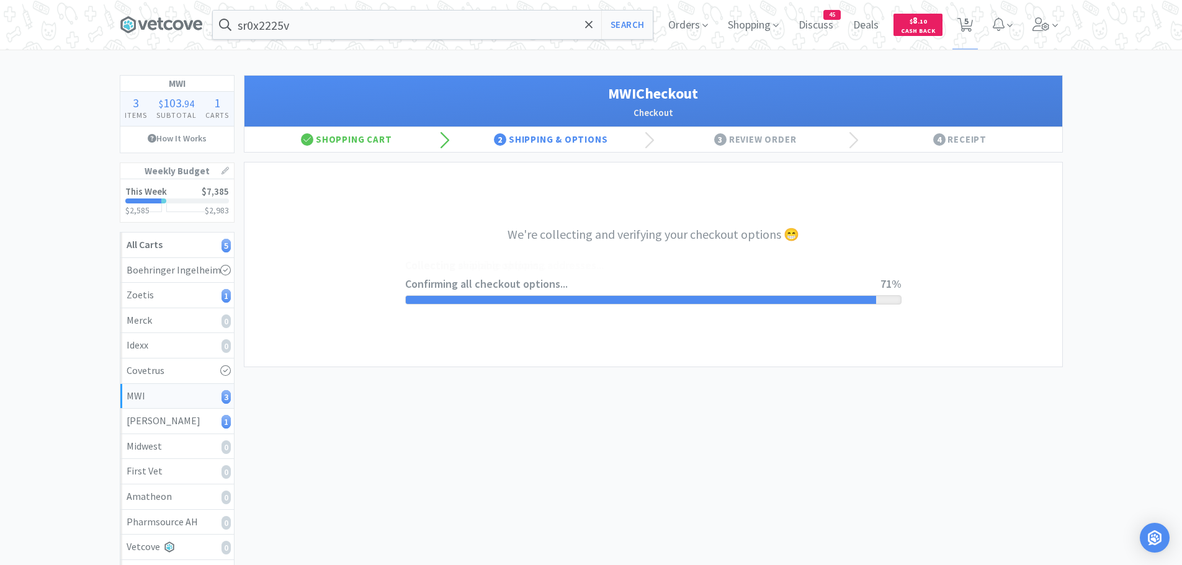
select select "STD_"
select select "FGA"
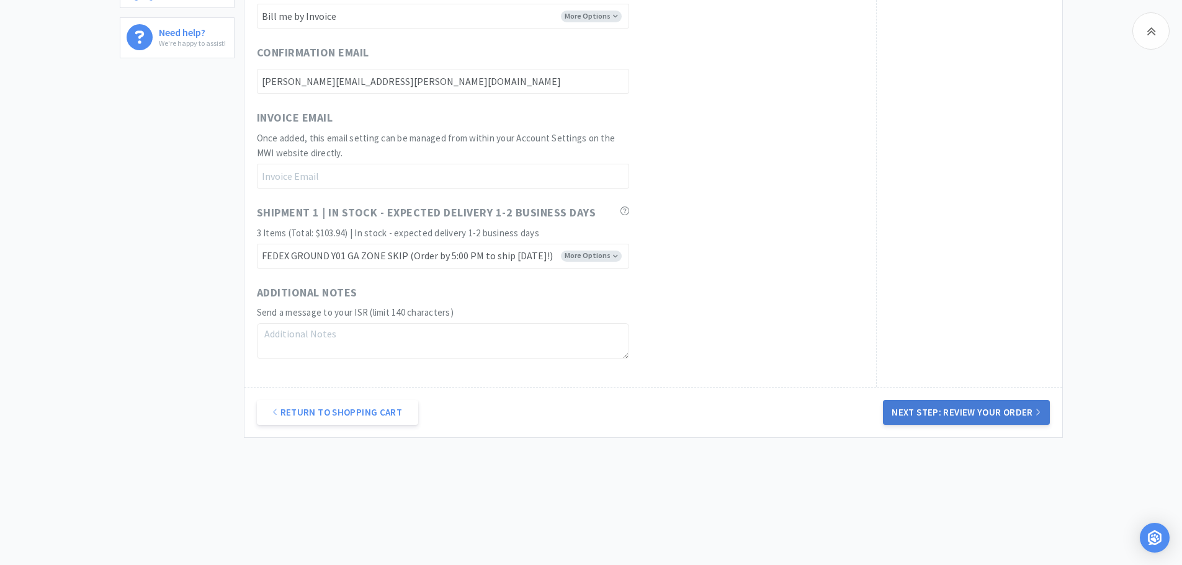
click at [945, 415] on button "Next Step: Review Your Order" at bounding box center [966, 412] width 166 height 25
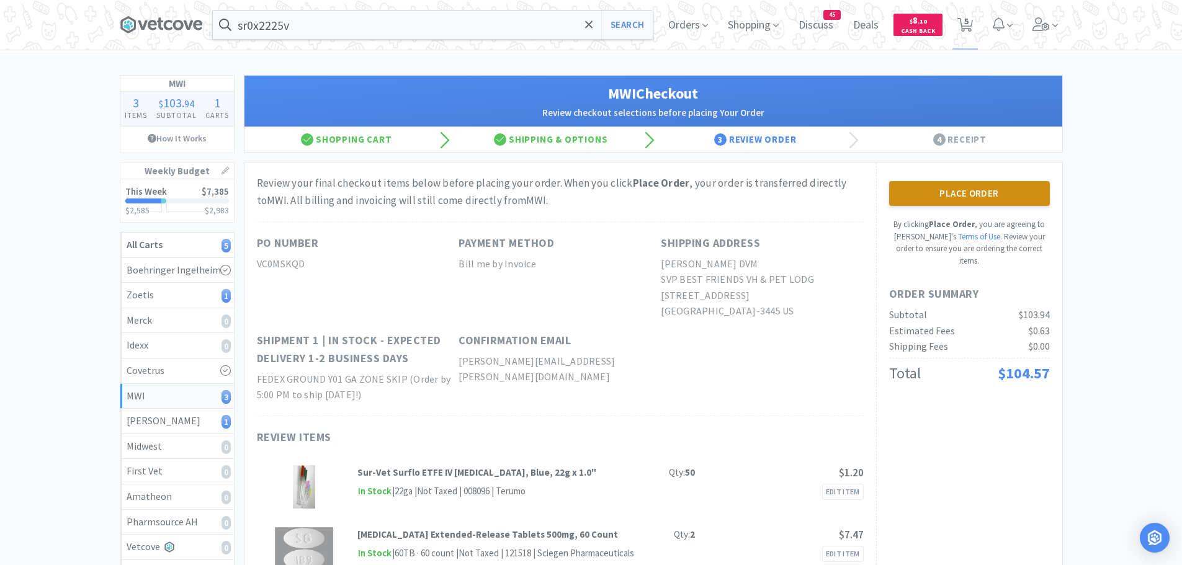
click at [985, 196] on button "Place Order" at bounding box center [969, 193] width 161 height 25
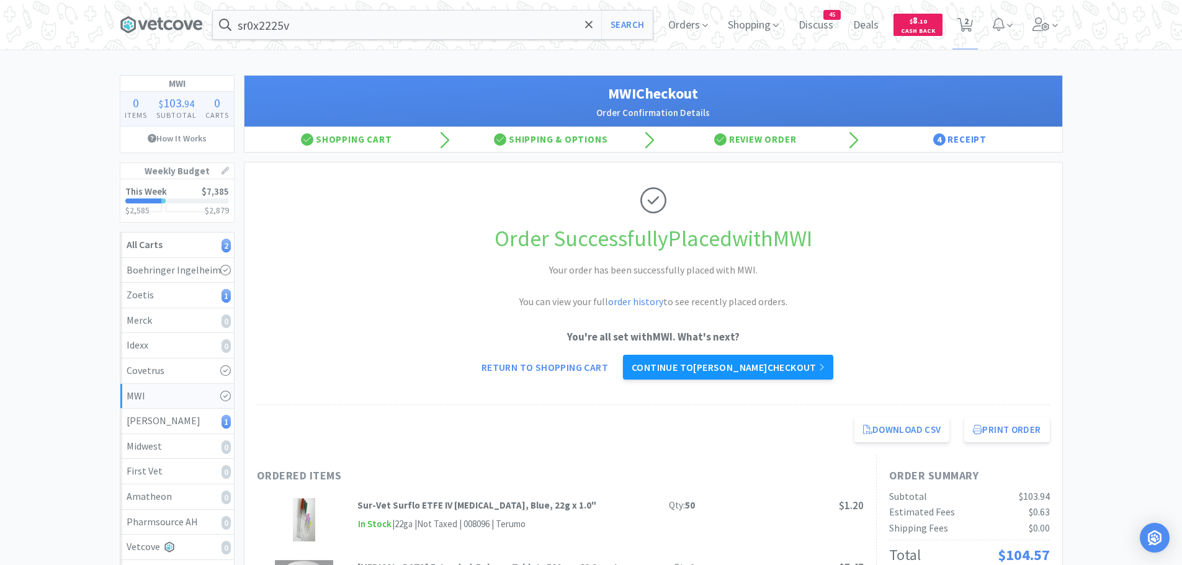
click at [680, 377] on link "Continue to [PERSON_NAME] checkout" at bounding box center [728, 367] width 210 height 25
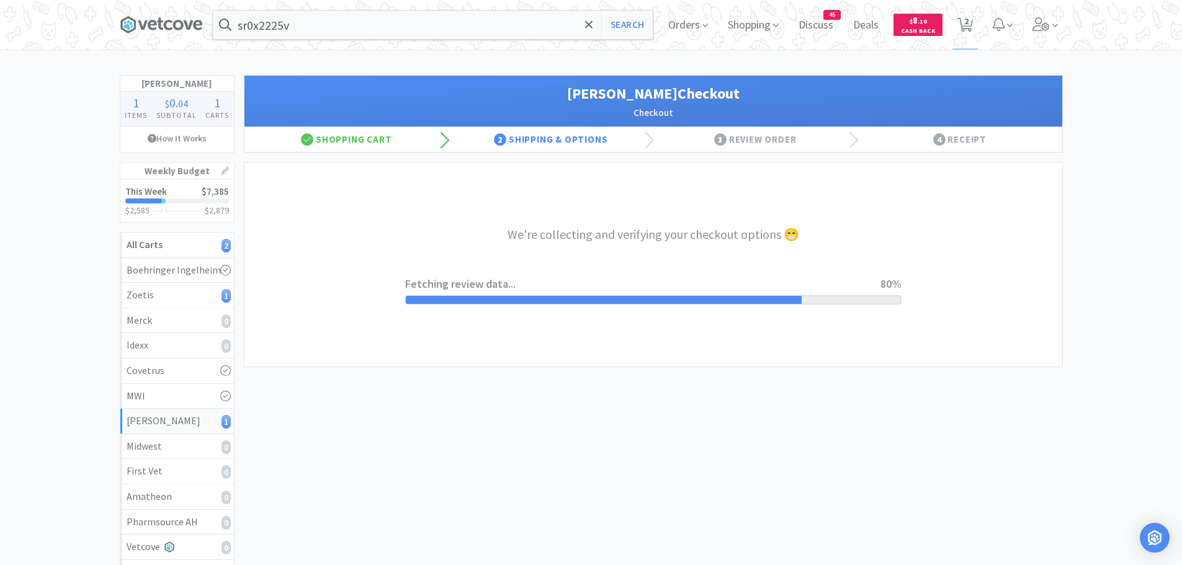
select select "1"
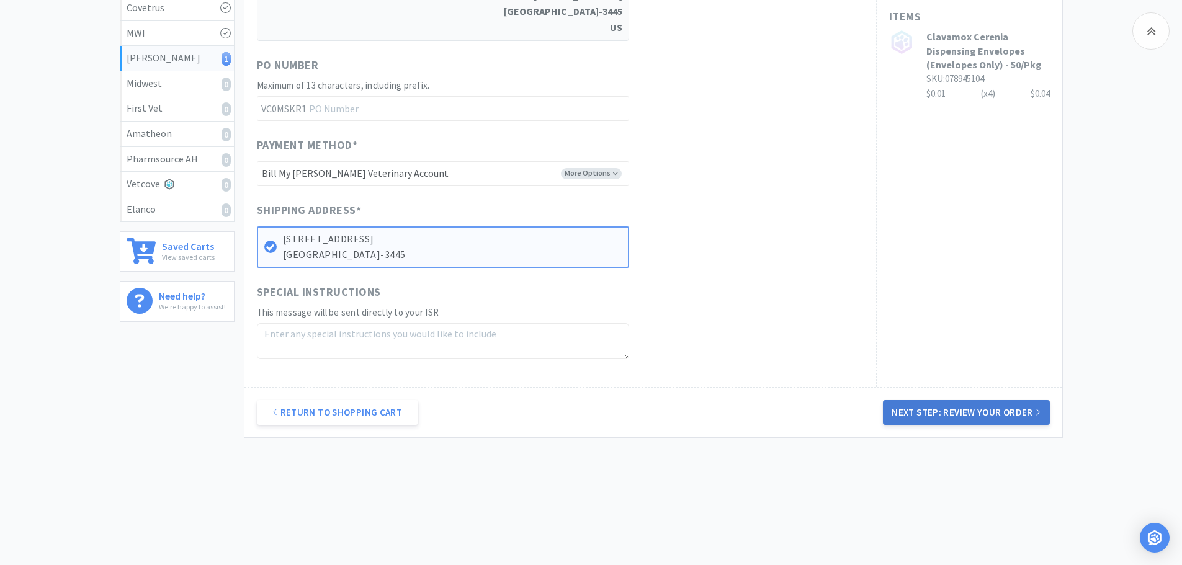
click at [917, 414] on button "Next Step: Review Your Order" at bounding box center [966, 412] width 166 height 25
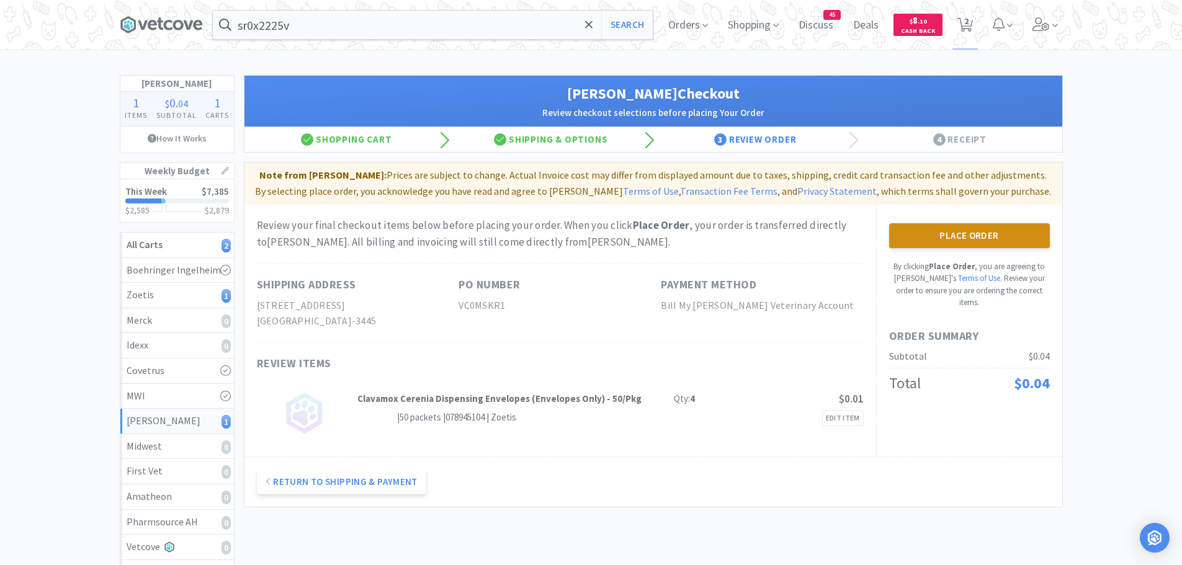
click at [960, 233] on button "Place Order" at bounding box center [969, 235] width 161 height 25
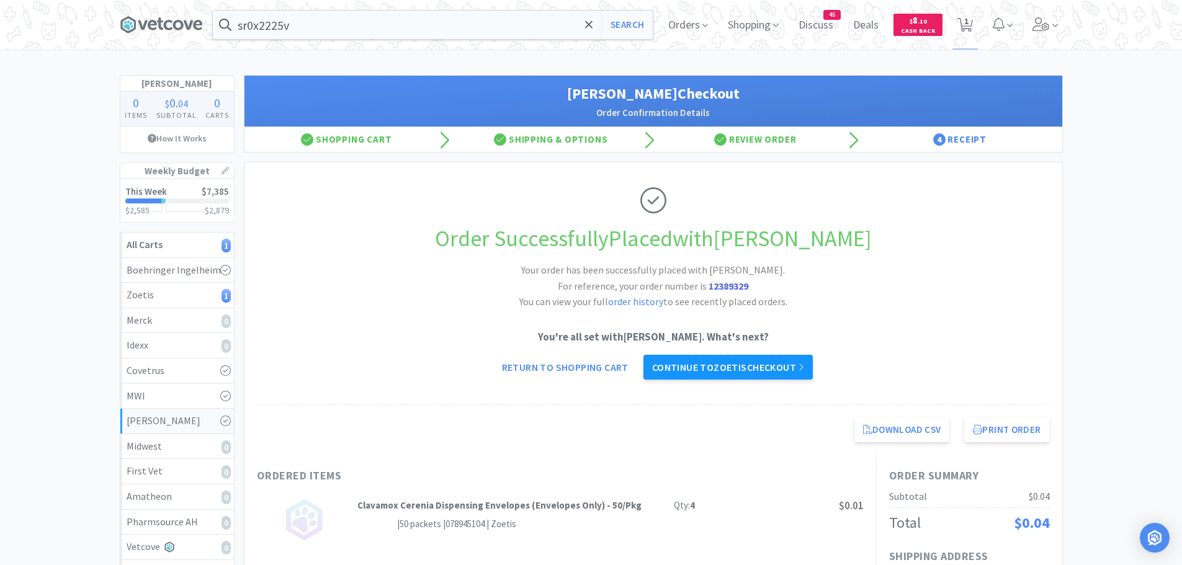
click at [753, 369] on link "Continue to Zoetis checkout" at bounding box center [728, 367] width 169 height 25
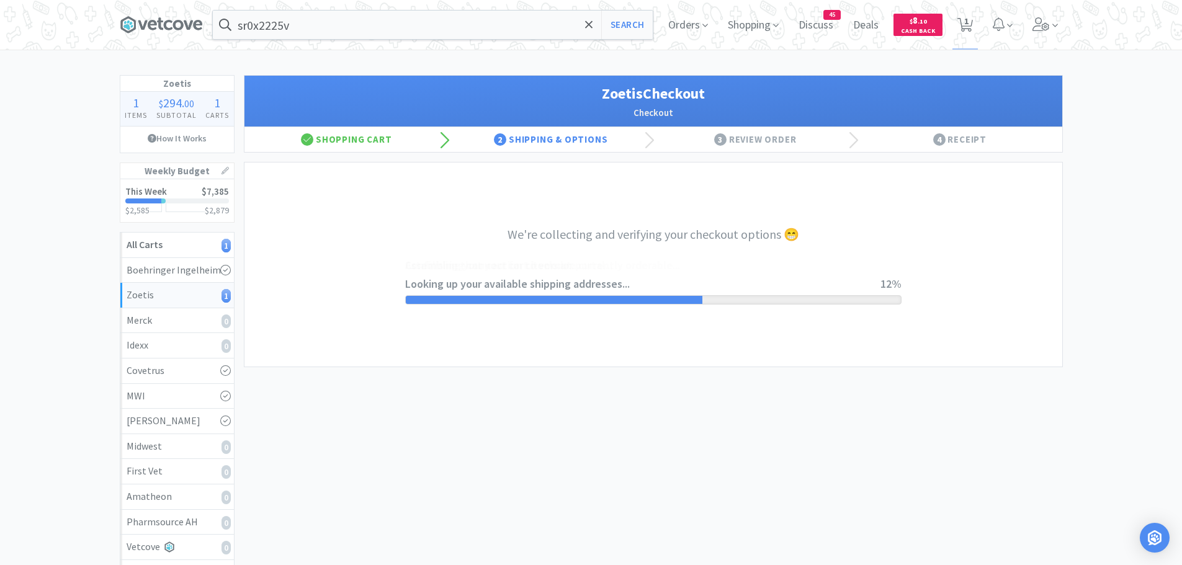
select select "invoice"
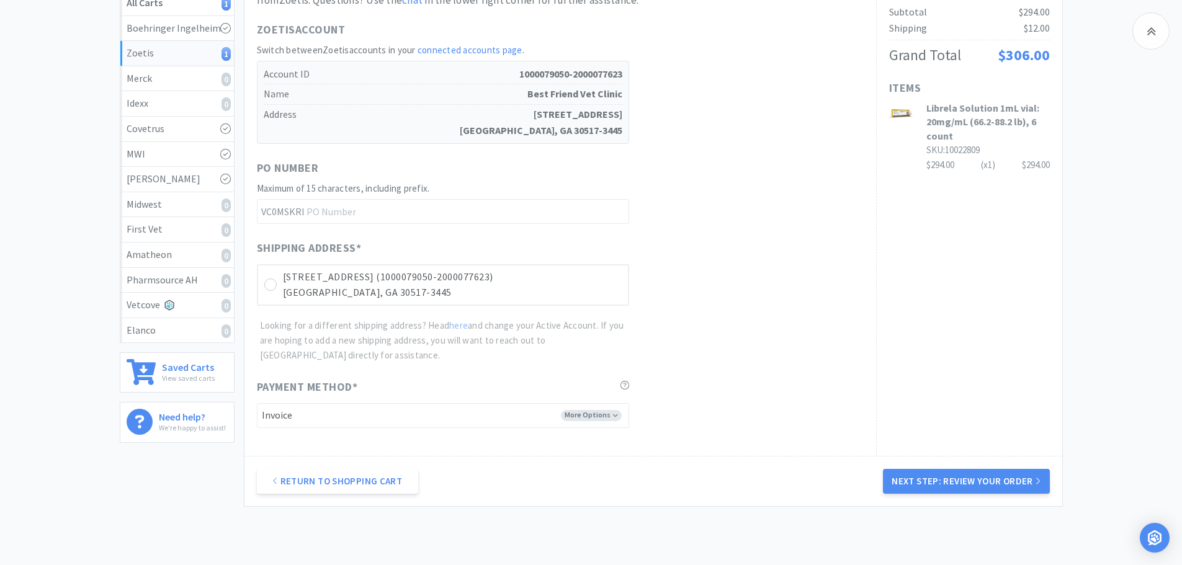
scroll to position [311, 0]
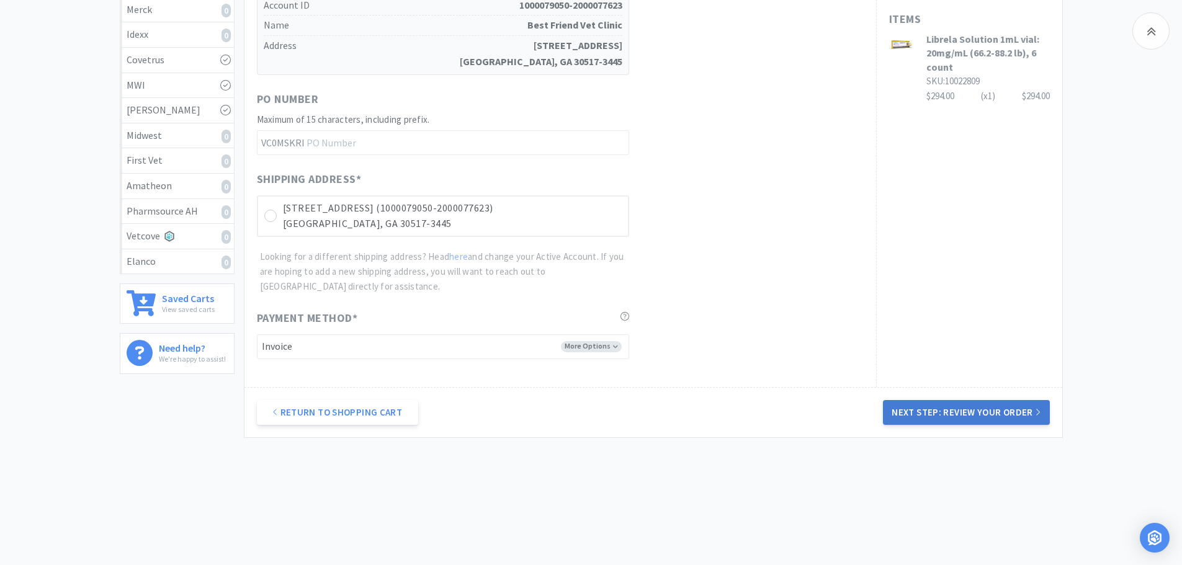
click at [962, 415] on button "Next Step: Review Your Order" at bounding box center [966, 412] width 166 height 25
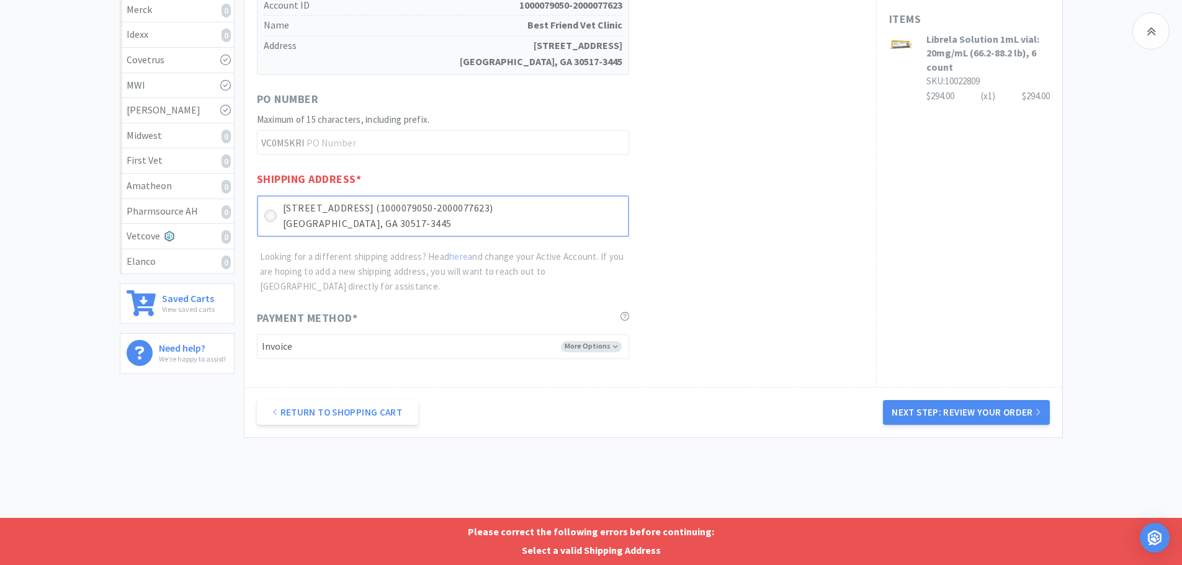
click at [265, 216] on div at bounding box center [270, 216] width 12 height 12
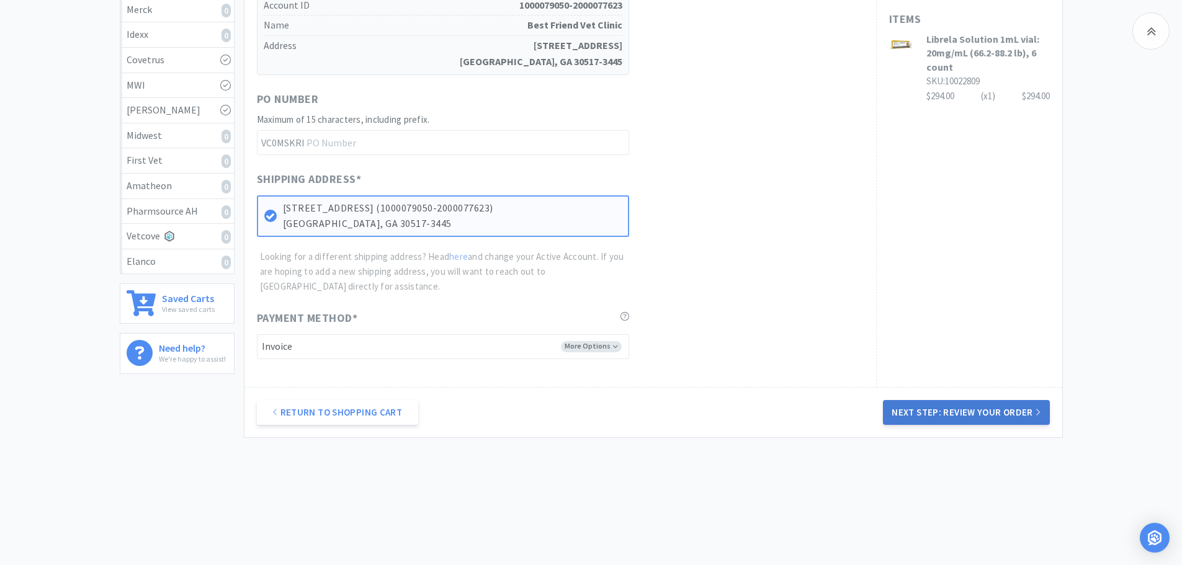
click at [1007, 412] on button "Next Step: Review Your Order" at bounding box center [966, 412] width 166 height 25
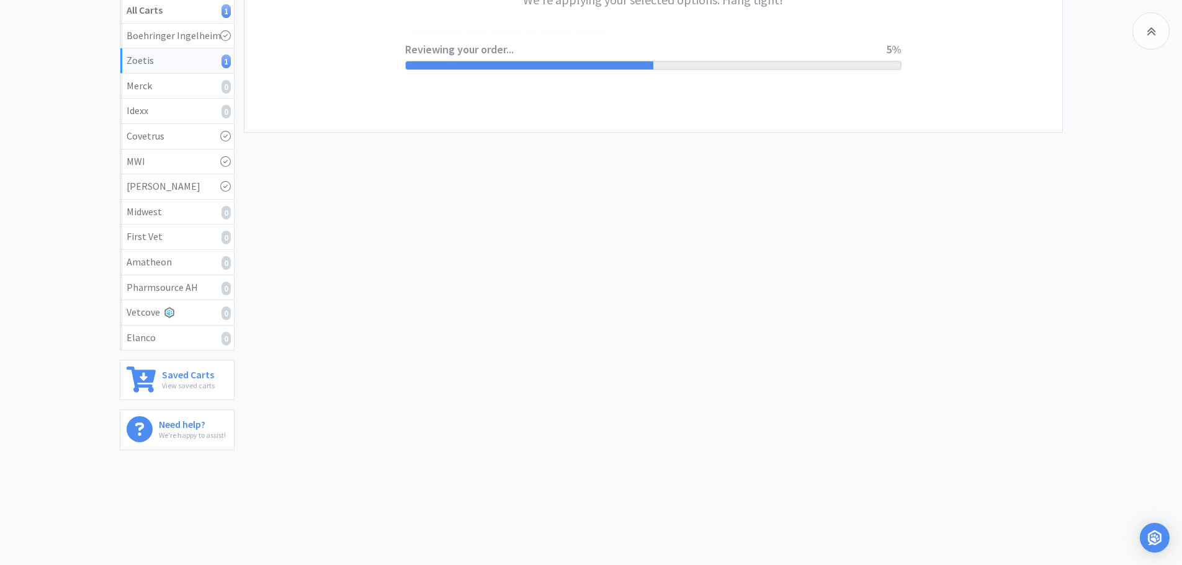
scroll to position [0, 0]
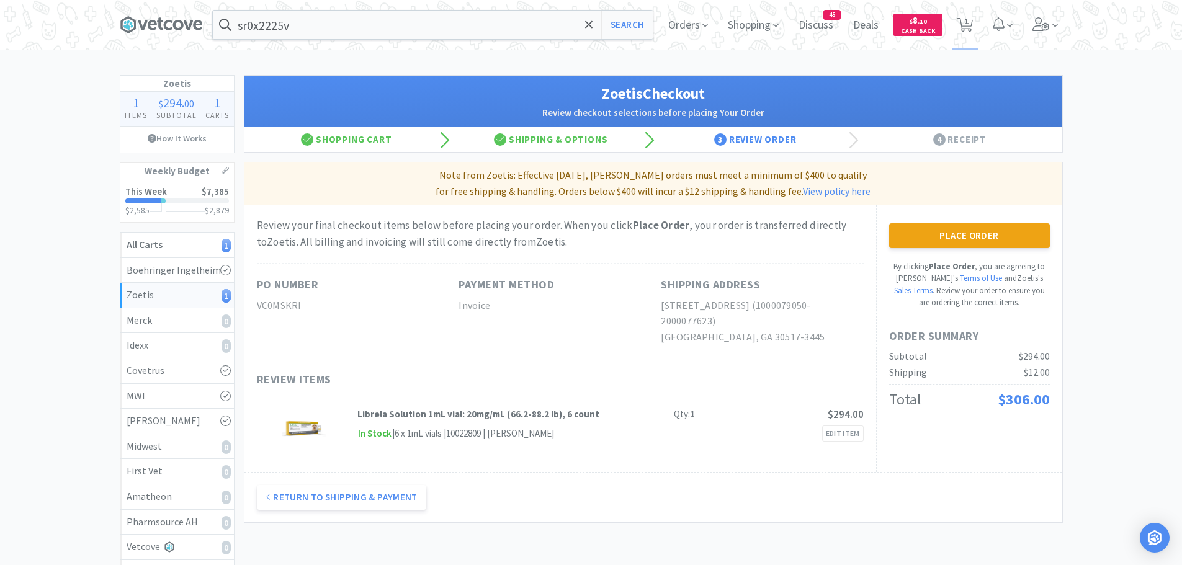
click at [1005, 231] on button "Place Order" at bounding box center [969, 235] width 161 height 25
